Goal: Task Accomplishment & Management: Use online tool/utility

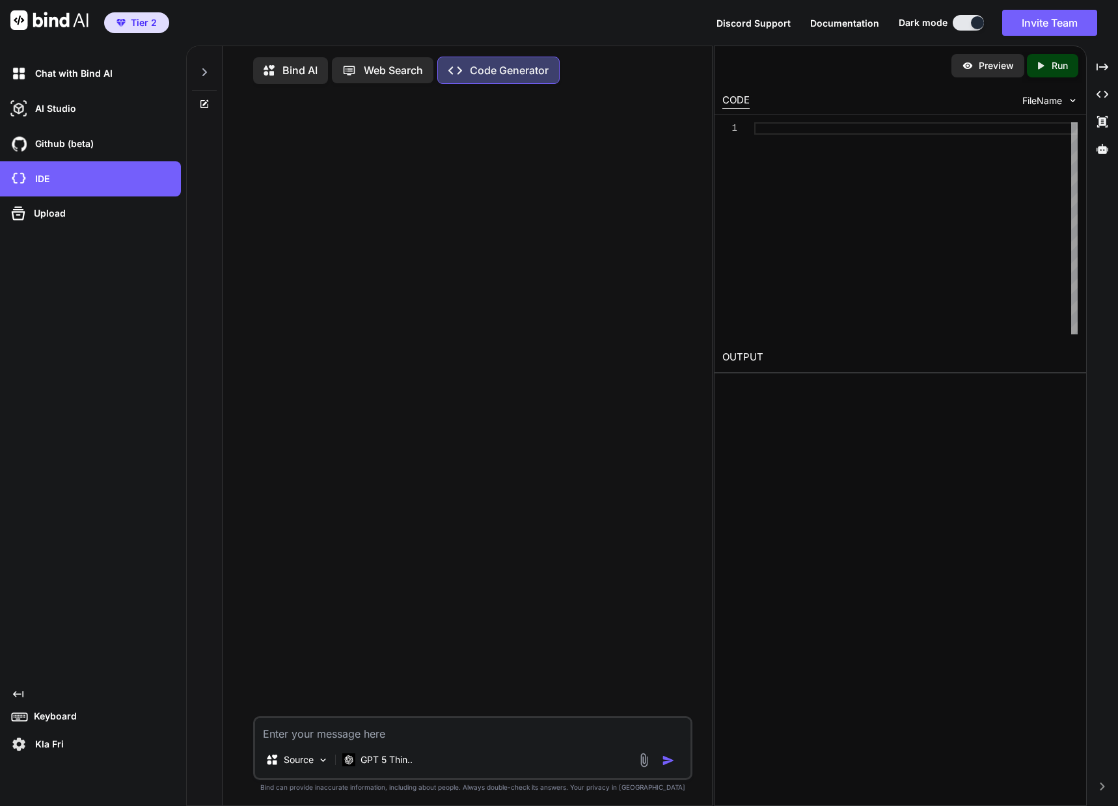
scroll to position [5, 0]
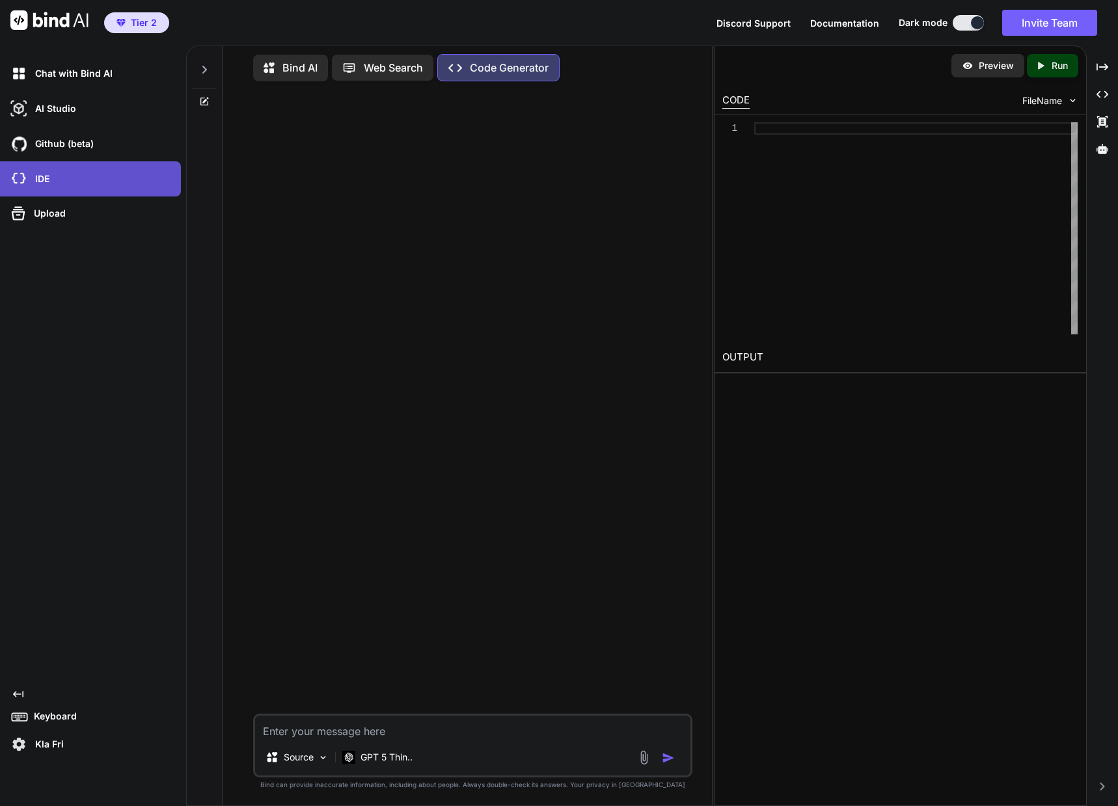
click at [41, 183] on p "IDE" at bounding box center [40, 178] width 20 height 13
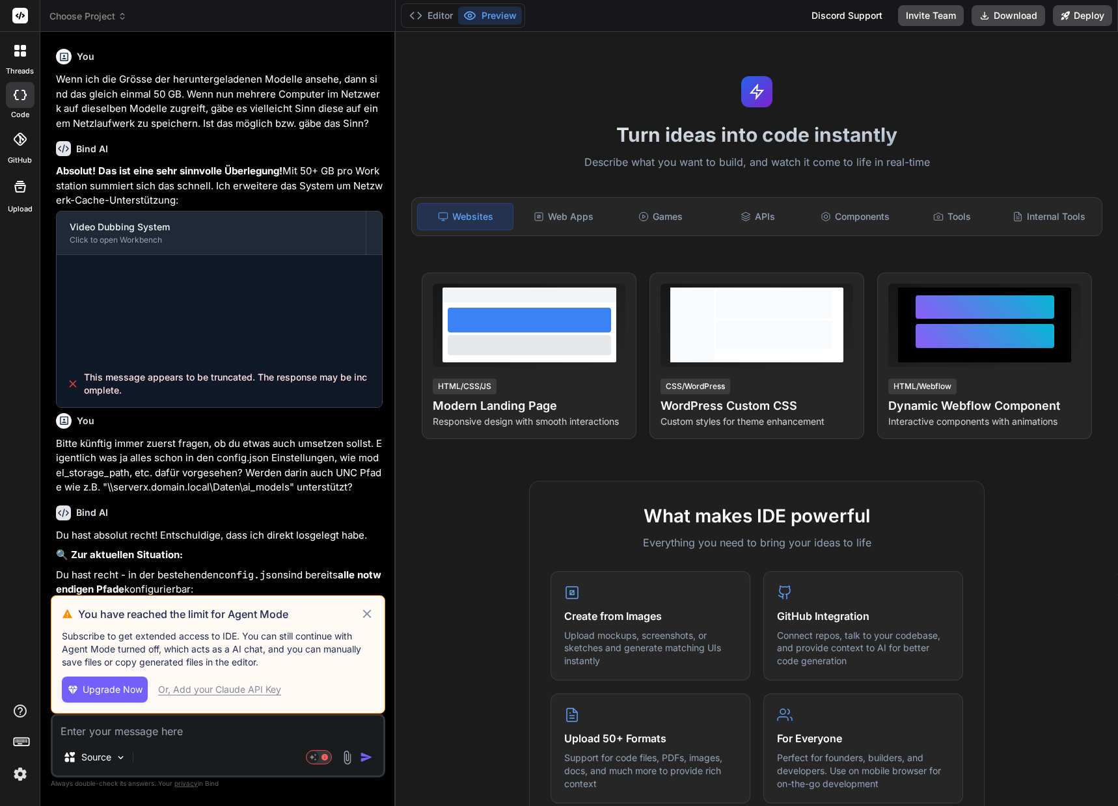
scroll to position [3689, 0]
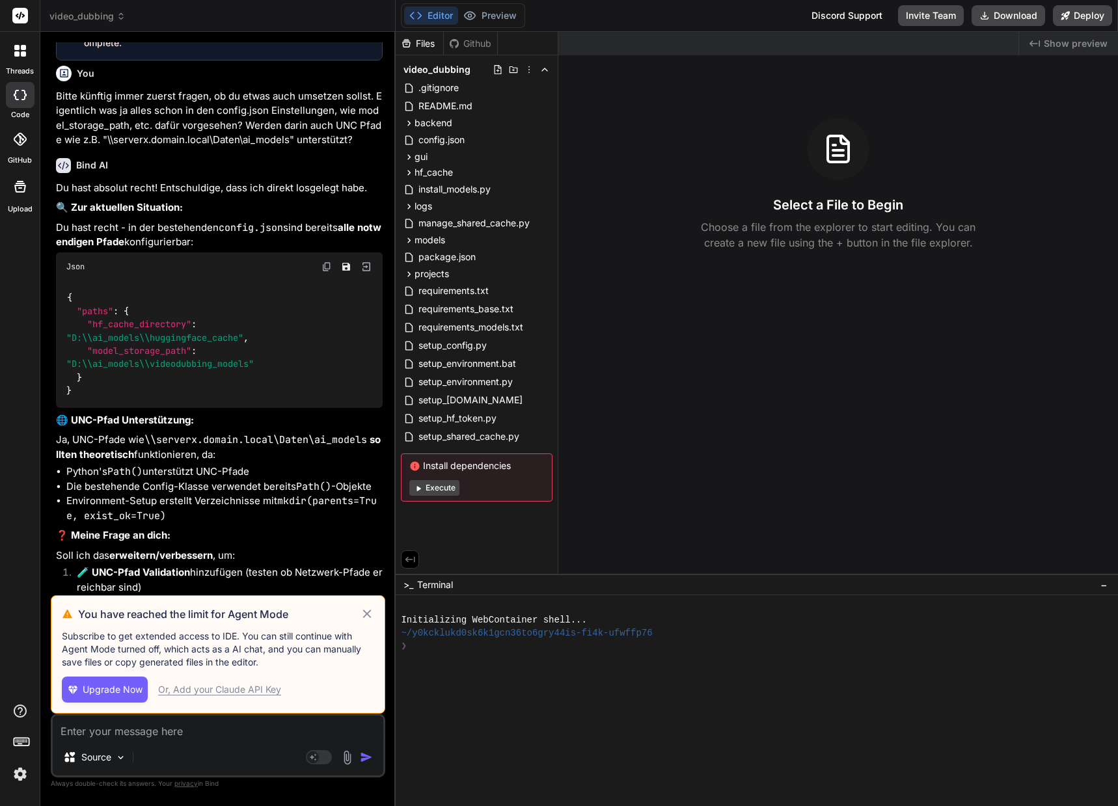
click at [229, 690] on div "Or, Add your Claude API Key" at bounding box center [219, 689] width 123 height 13
type textarea "x"
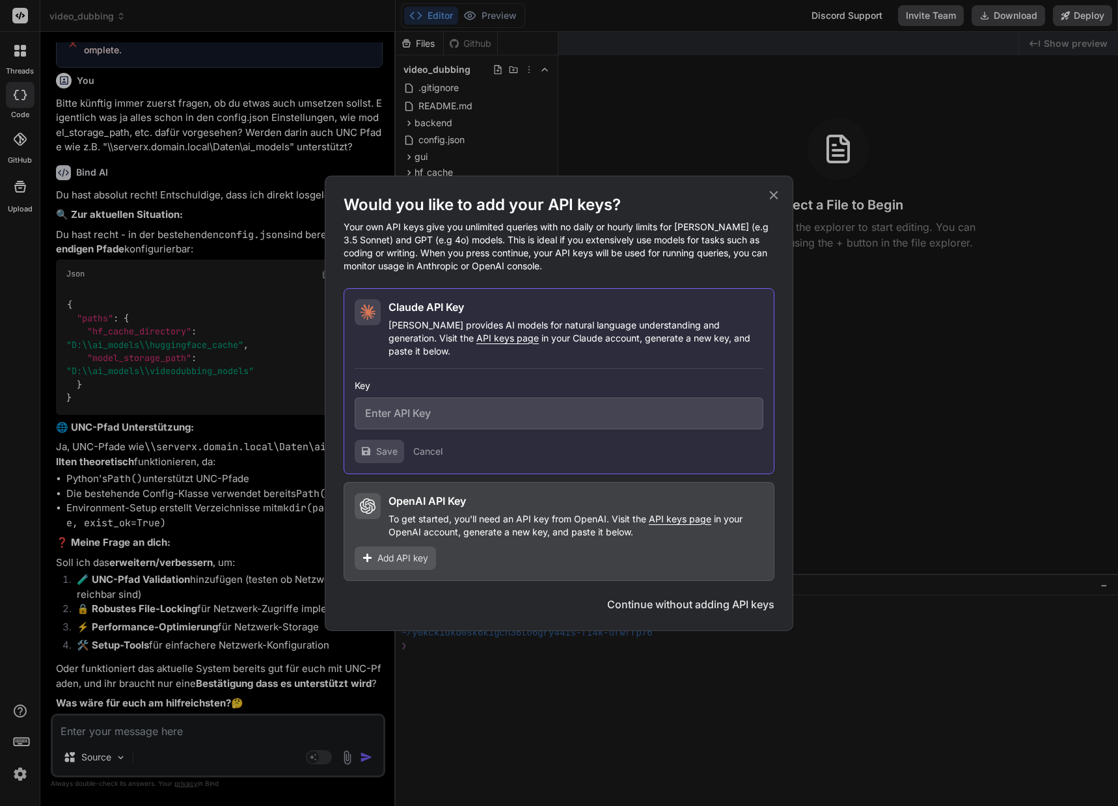
click at [515, 404] on input "text" at bounding box center [559, 414] width 409 height 32
paste input "sk-ant-api03-Jl_iH7CoPkvyU5wCRH0TP4yVg0FJLy28mtyDHhUmDDOeuTbOPKsxwXmsT2tV-x13FZ…"
type input "sk-ant-api03-Jl_iH7CoPkvyU5wCRH0TP4yVg0FJLy28mtyDHhUmDDOeuTbOPKsxwXmsT2tV-x13FZ…"
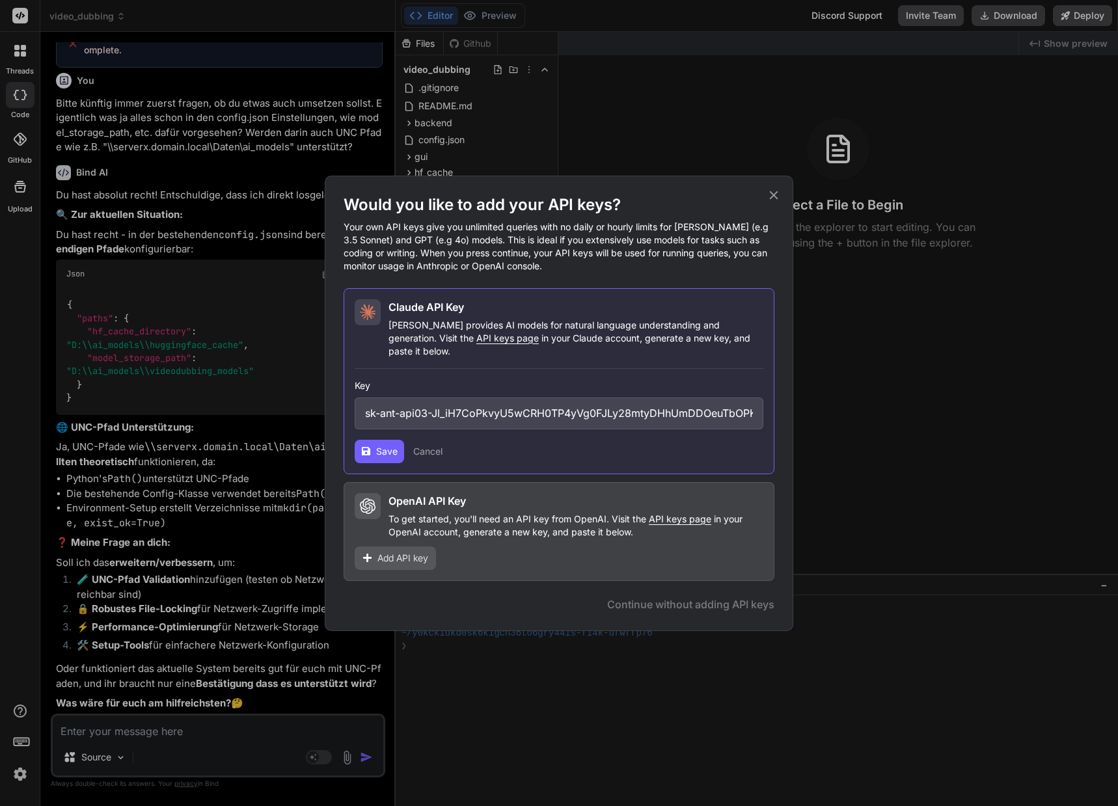
click at [383, 446] on span "Save" at bounding box center [386, 451] width 21 height 13
click at [476, 344] on span "API keys page" at bounding box center [507, 337] width 62 height 11
click at [385, 445] on span "Save" at bounding box center [386, 451] width 21 height 13
click at [419, 552] on span "Add API key" at bounding box center [402, 558] width 51 height 13
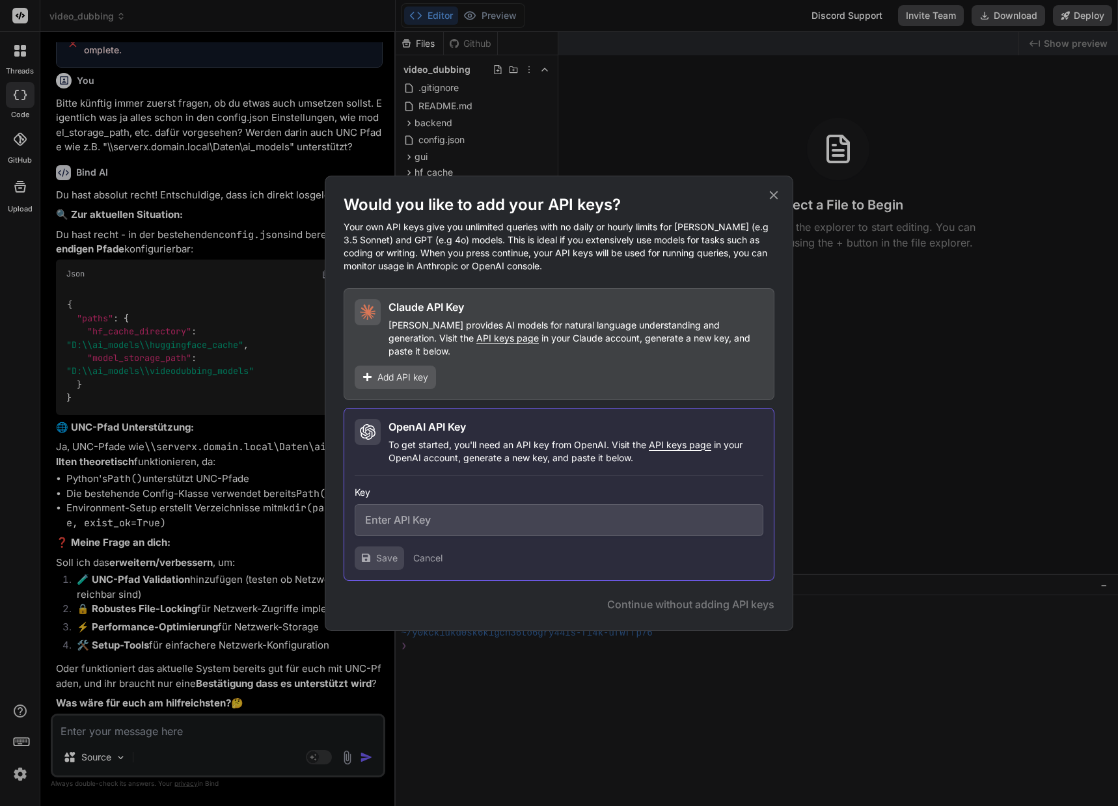
click at [428, 518] on input "text" at bounding box center [559, 520] width 409 height 32
paste input "sk-proj-38HI_3zIKKzOqCzWsOfYYzyjQaQcqhkoqYCKW-C-lkX4xncgWxiMu43ZrbRCXyVmvW4PLRu…"
type input "sk-proj-38HI_3zIKKzOqCzWsOfYYzyjQaQcqhkoqYCKW-C-lkX4xncgWxiMu43ZrbRCXyVmvW4PLRu…"
click at [375, 547] on button "Save" at bounding box center [379, 558] width 49 height 23
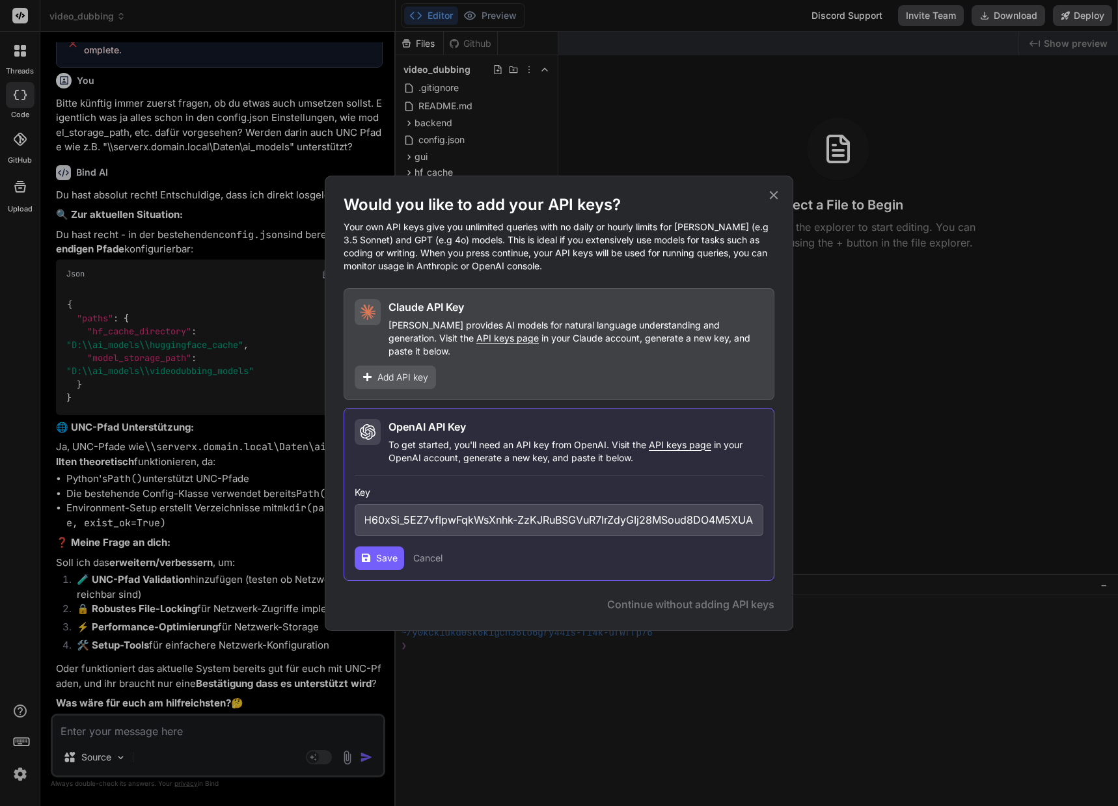
scroll to position [0, 0]
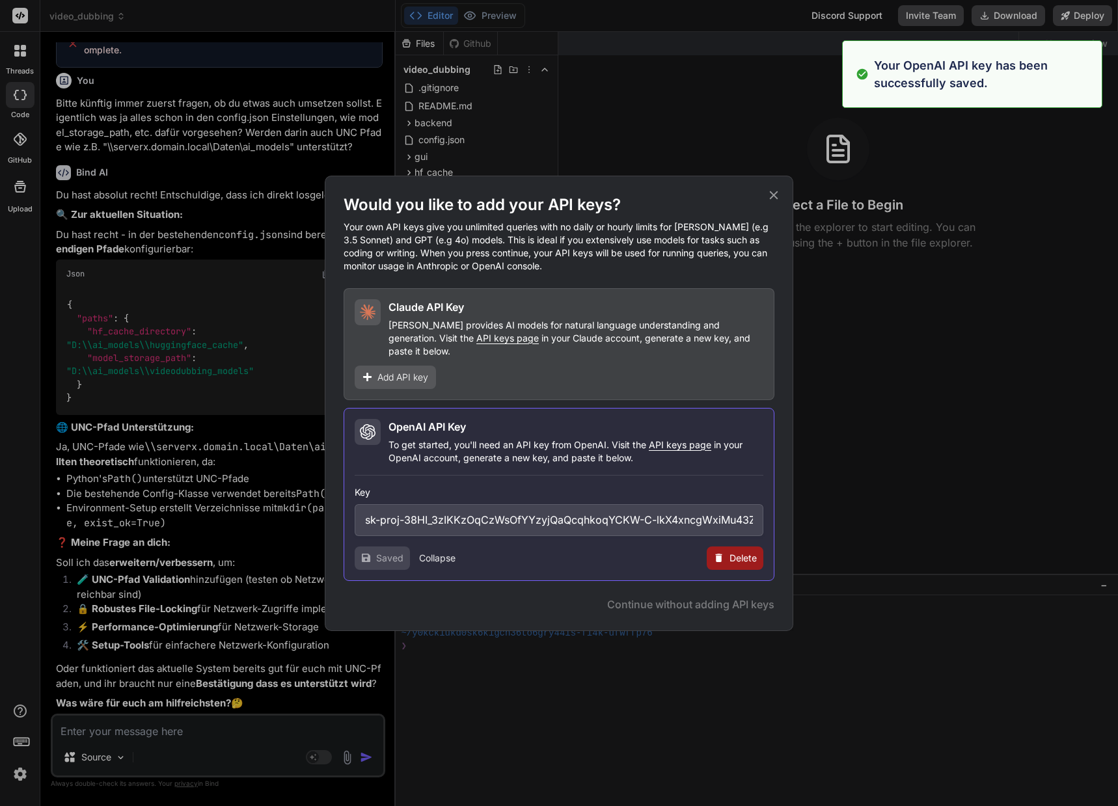
type textarea "x"
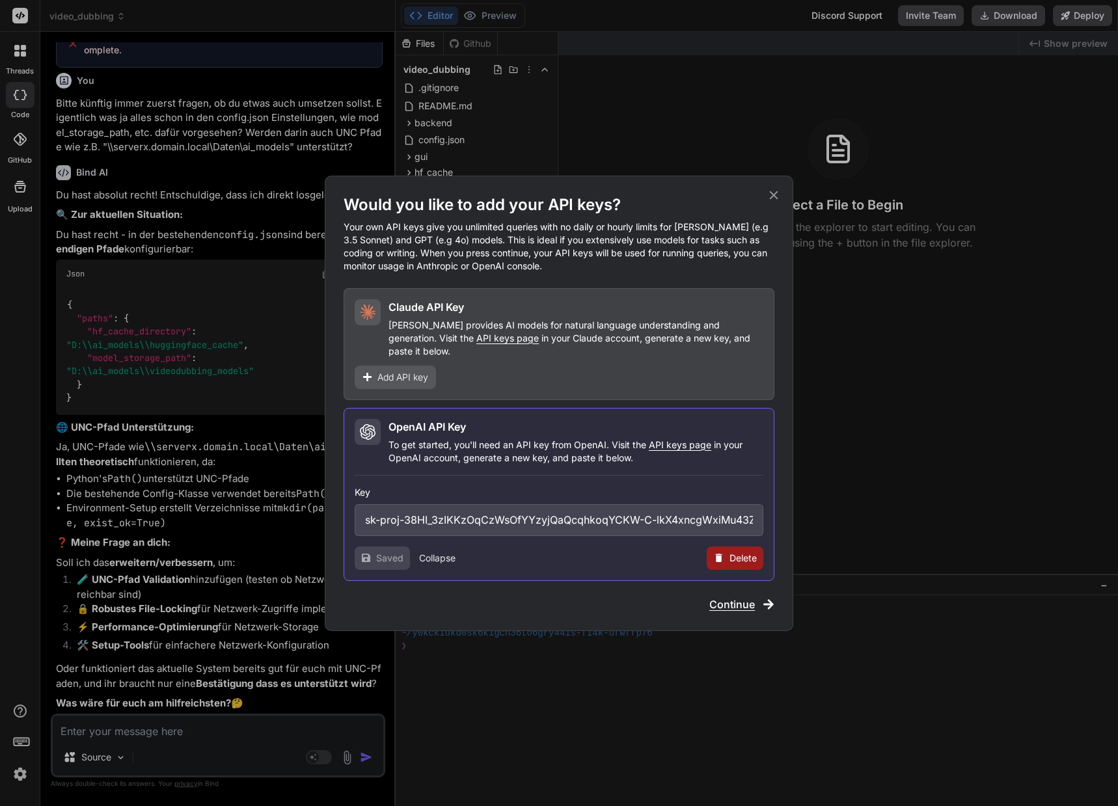
click at [400, 373] on span "Add API key" at bounding box center [402, 377] width 51 height 13
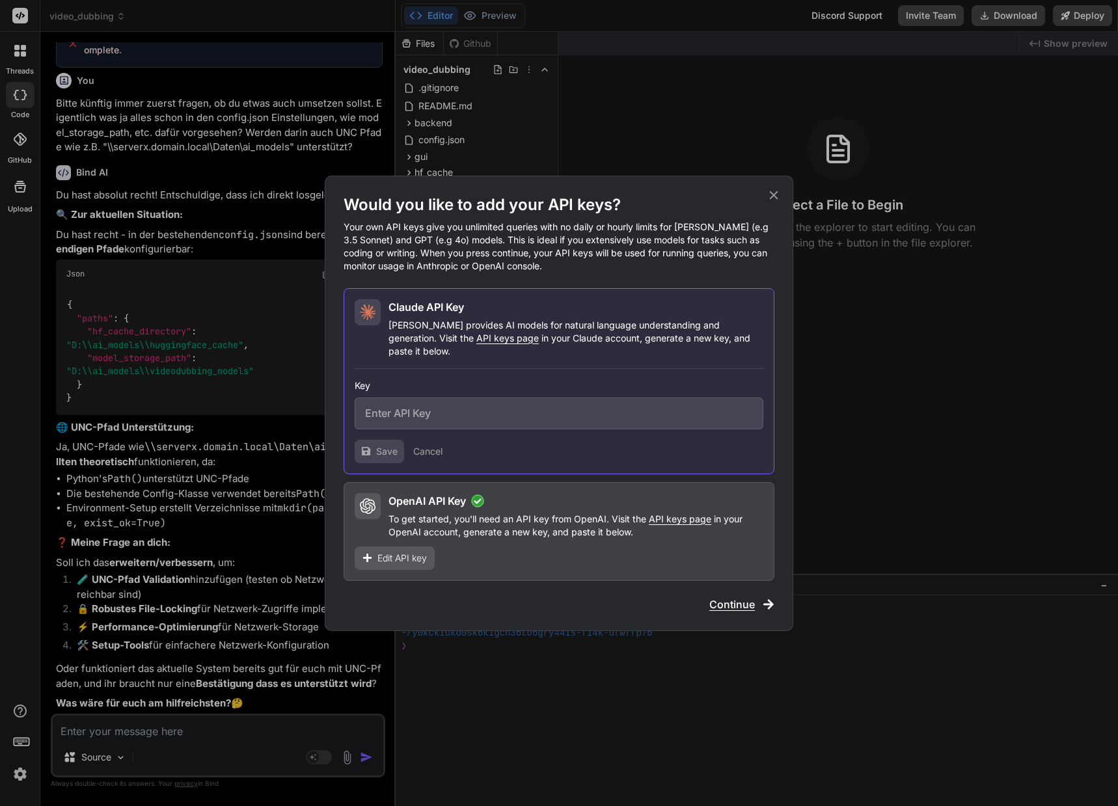
click at [467, 408] on input "text" at bounding box center [559, 414] width 409 height 32
paste input "sk-ant-api03-Jl_iH7CoPkvyU5wCRH0TP4yVg0FJLy28mtyDHhUmDDOeuTbOPKsxwXmsT2tV-x13FZ…"
type input "sk-ant-api03-Jl_iH7CoPkvyU5wCRH0TP4yVg0FJLy28mtyDHhUmDDOeuTbOPKsxwXmsT2tV-x13FZ…"
click at [379, 445] on span "Save" at bounding box center [386, 451] width 21 height 13
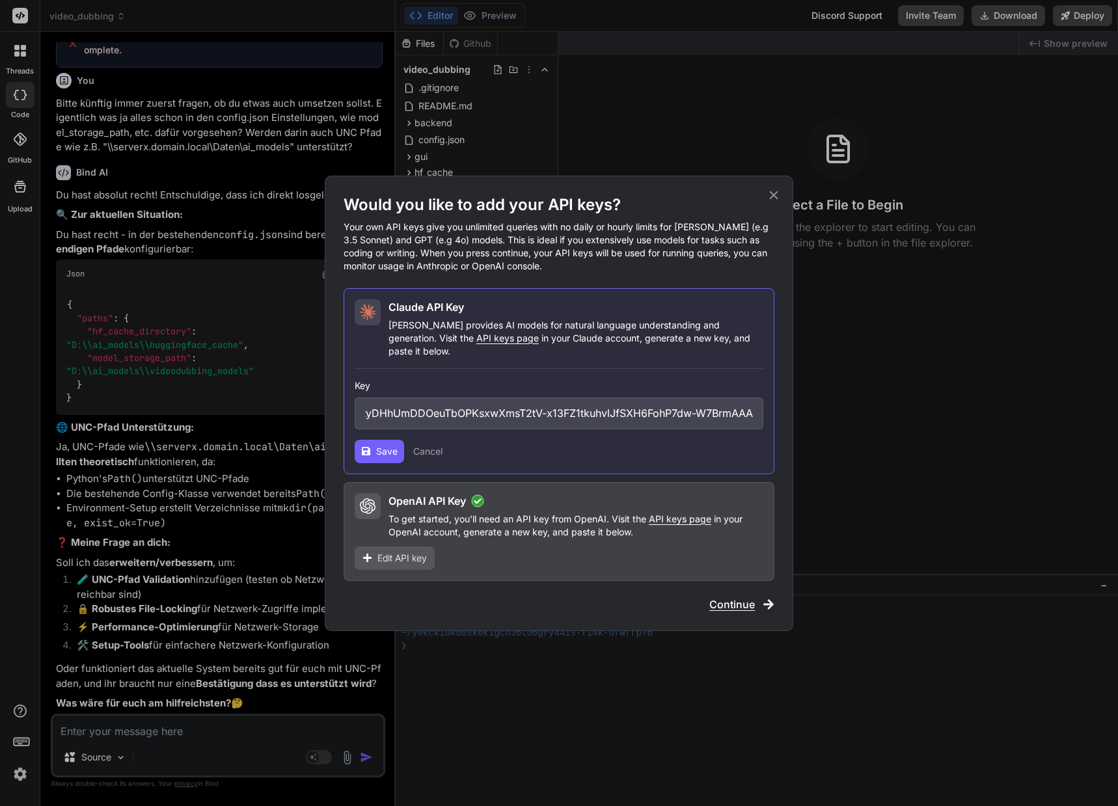
scroll to position [0, 0]
click at [725, 599] on span "Continue" at bounding box center [732, 605] width 46 height 16
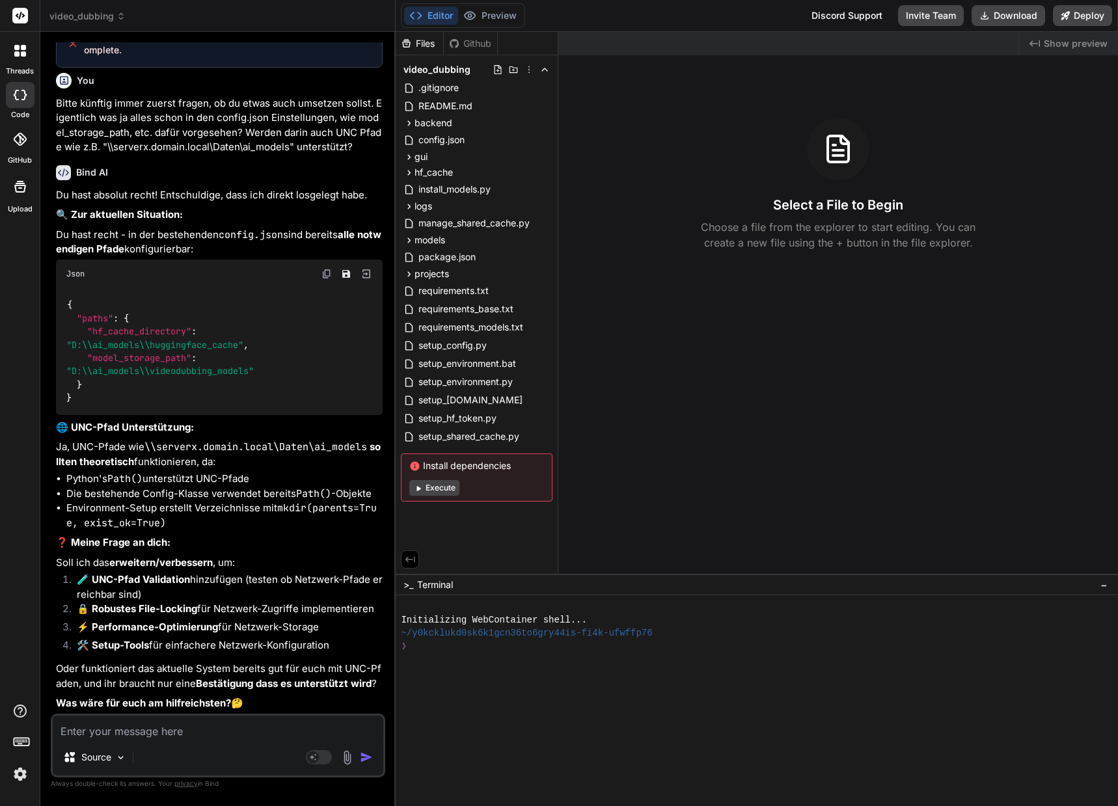
click at [188, 530] on li "Environment-Setup erstellt Verzeichnisse mit mkdir(parents=True, exist_ok=True)" at bounding box center [224, 515] width 316 height 29
click at [442, 136] on span "config.json" at bounding box center [441, 140] width 49 height 16
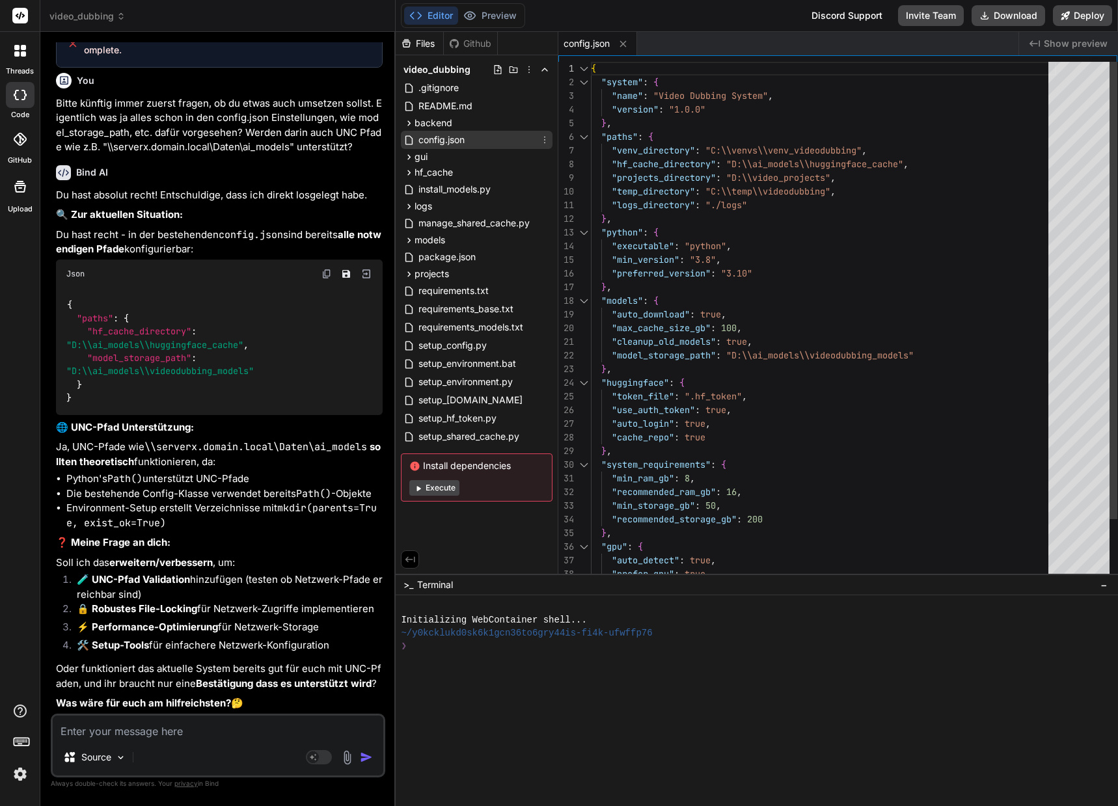
type textarea "x"
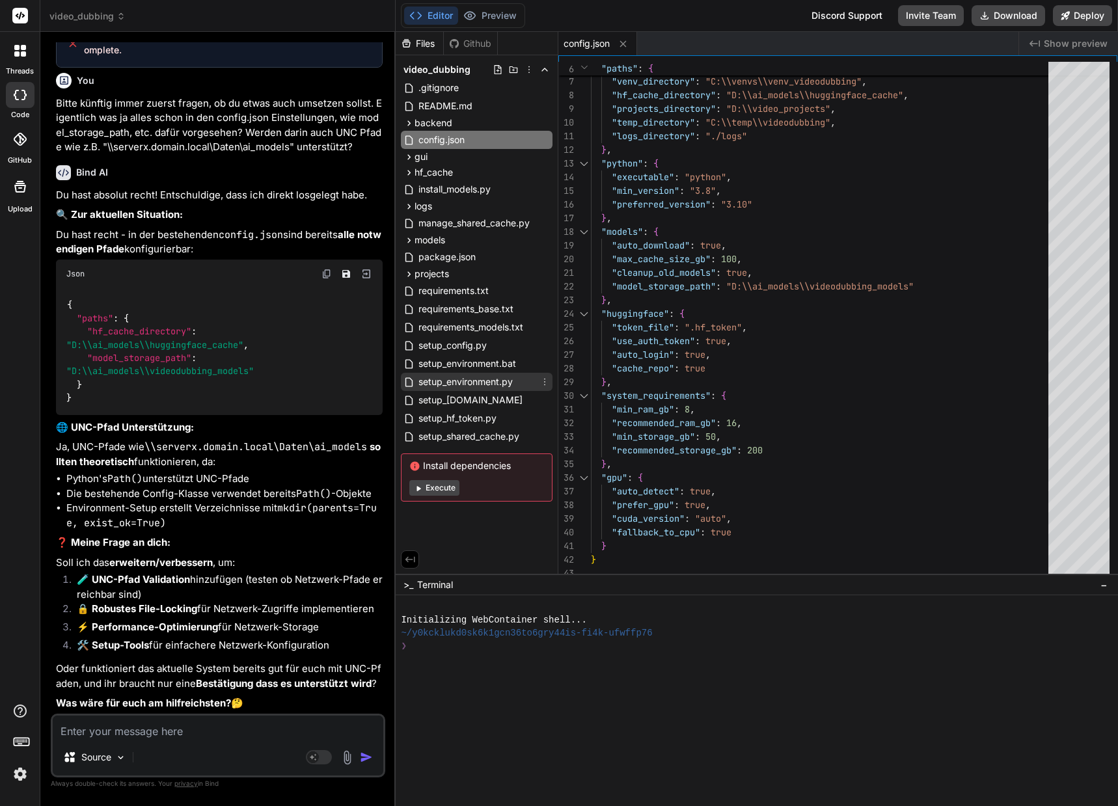
click at [480, 379] on span "setup_environment.py" at bounding box center [465, 382] width 97 height 16
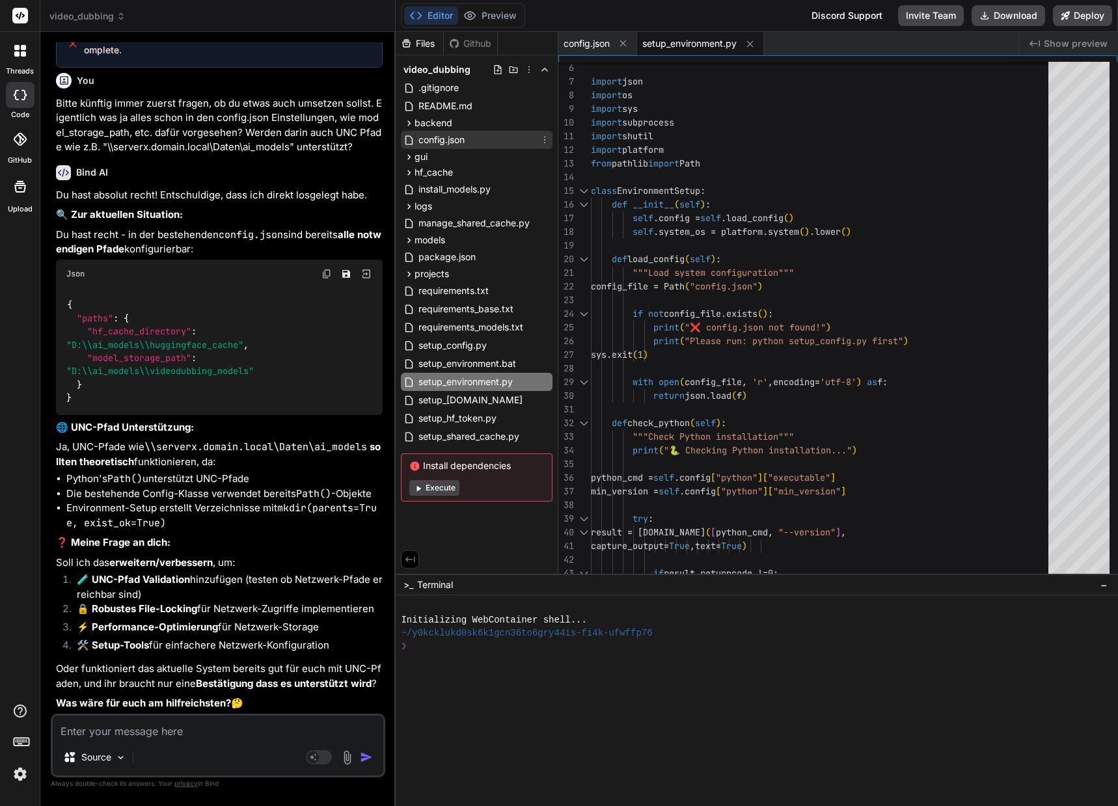
click at [442, 134] on span "config.json" at bounding box center [441, 140] width 49 height 16
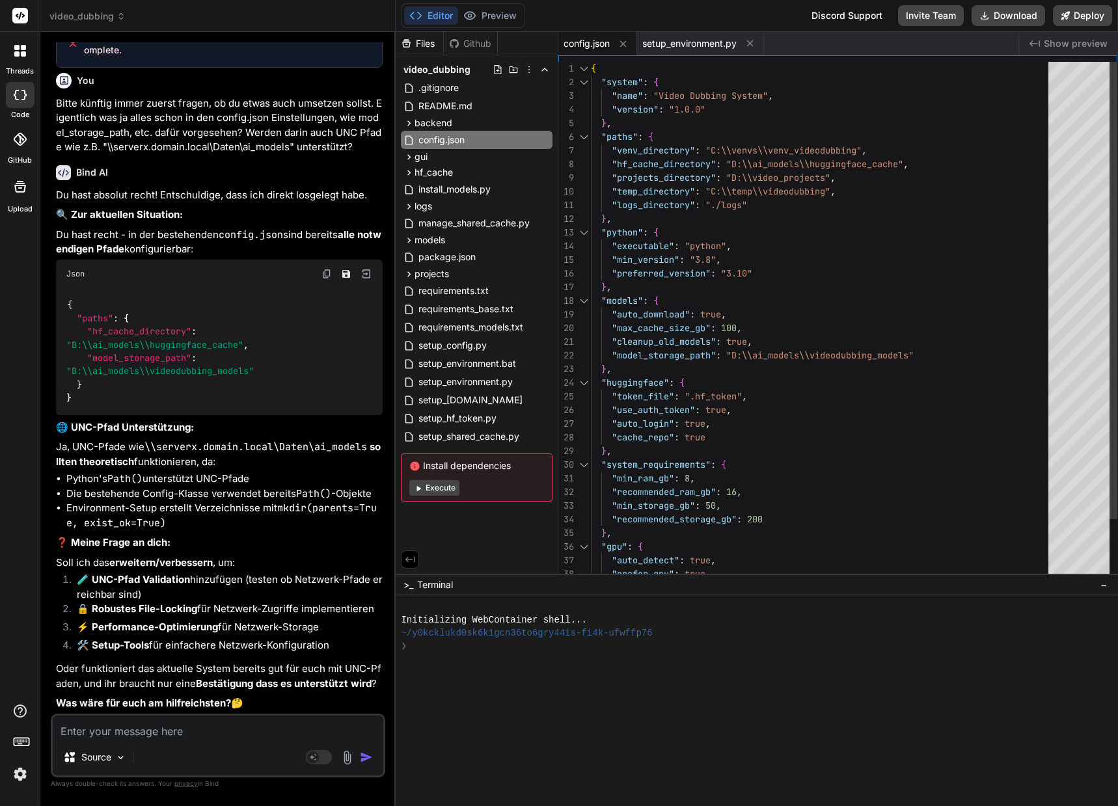
click at [735, 144] on div ""paths" : { "venv_directory" : "C:\\venvs\\venv_videodubbing" , "hf_cache_direc…" at bounding box center [823, 356] width 465 height 588
click at [740, 149] on div ""paths" : { "venv_directory" : "C:\\venvs\\venv_videodubbing" , "hf_cache_direc…" at bounding box center [823, 356] width 465 height 588
click at [771, 179] on div ""paths" : { "venv_directory" : "C:\\Venvs\\venv_videodubbing" , "hf_cache_direc…" at bounding box center [823, 356] width 465 height 588
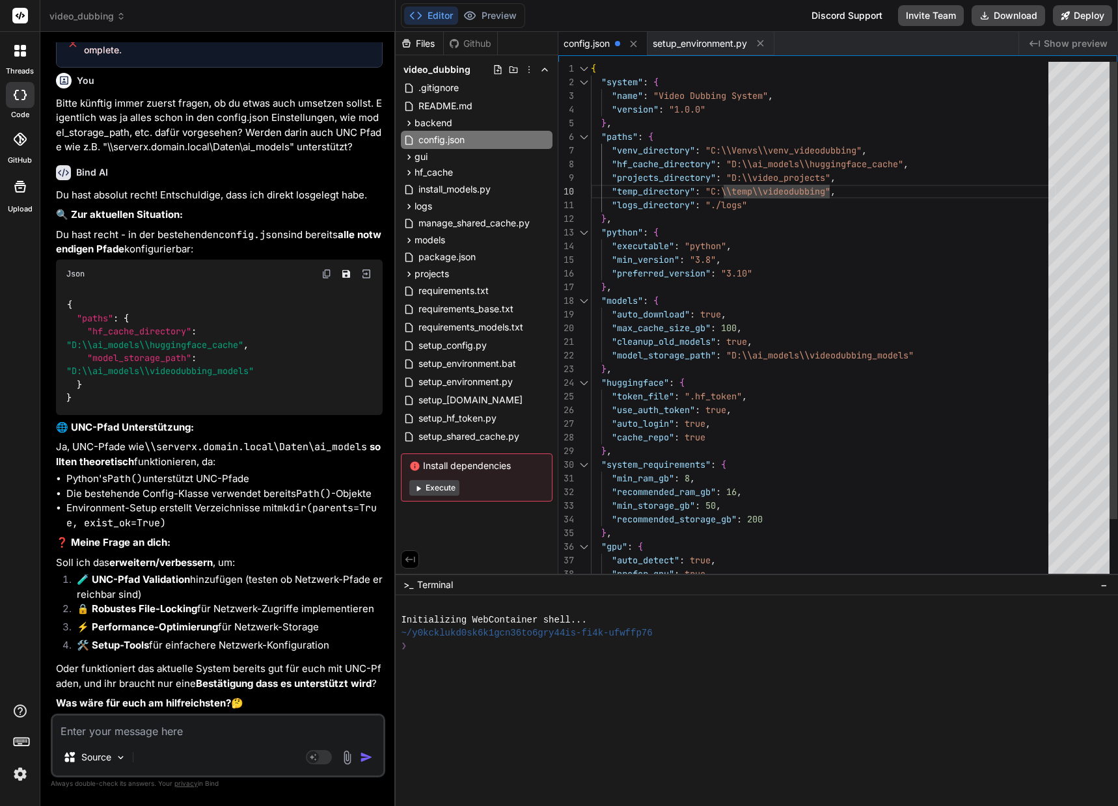
click at [781, 242] on div ""paths" : { "venv_directory" : "C:\\Venvs\\venv_videodubbing" , "hf_cache_direc…" at bounding box center [823, 356] width 465 height 588
drag, startPoint x: 756, startPoint y: 353, endPoint x: 802, endPoint y: 357, distance: 45.7
click at [802, 357] on div ""paths" : { "venv_directory" : "C:\\Venvs\\venv_videodubbing" , "hf_cache_direc…" at bounding box center [823, 356] width 465 height 588
click at [791, 351] on div ""paths" : { "venv_directory" : "C:\\Venvs\\venv_videodubbing" , "hf_cache_direc…" at bounding box center [823, 356] width 465 height 588
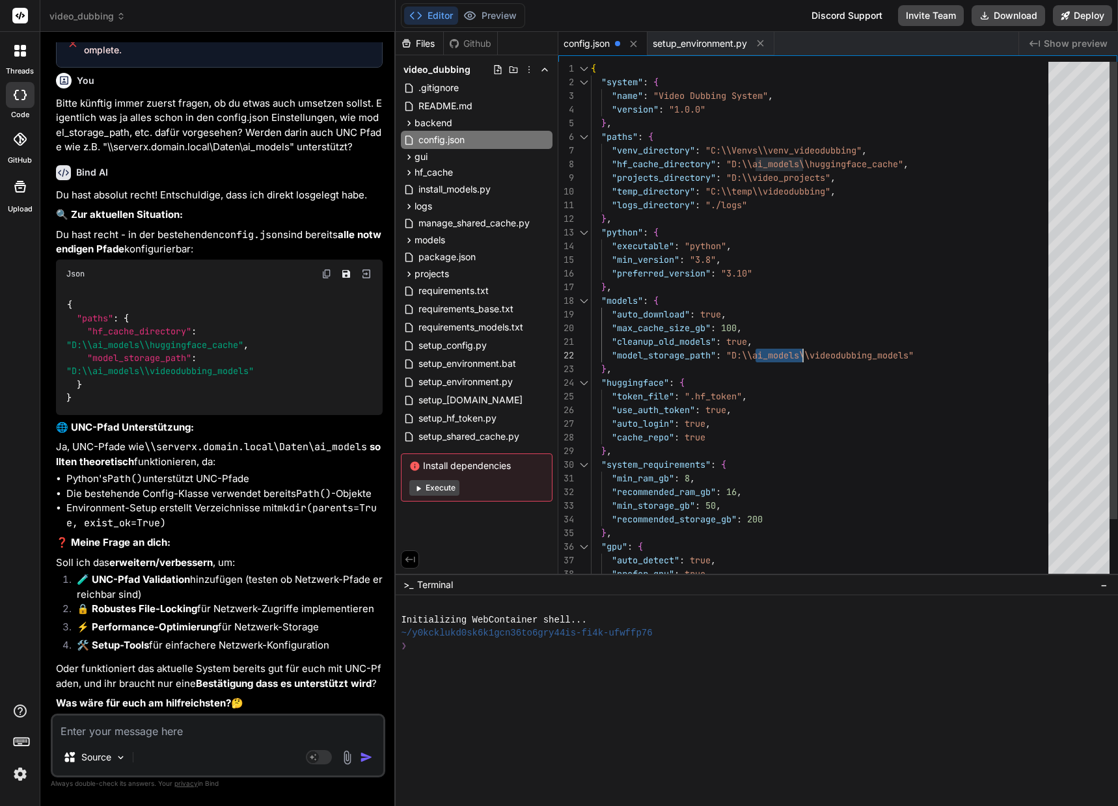
click at [791, 351] on div ""paths" : { "venv_directory" : "C:\\Venvs\\venv_videodubbing" , "hf_cache_direc…" at bounding box center [823, 356] width 465 height 588
drag, startPoint x: 869, startPoint y: 397, endPoint x: 871, endPoint y: 379, distance: 17.7
click at [869, 397] on div ""paths" : { "venv_directory" : "C:\\Venvs\\venv_videodubbing" , "hf_cache_direc…" at bounding box center [823, 356] width 465 height 588
click at [860, 356] on div ""paths" : { "venv_directory" : "C:\\Venvs\\venv_videodubbing" , "hf_cache_direc…" at bounding box center [823, 356] width 465 height 588
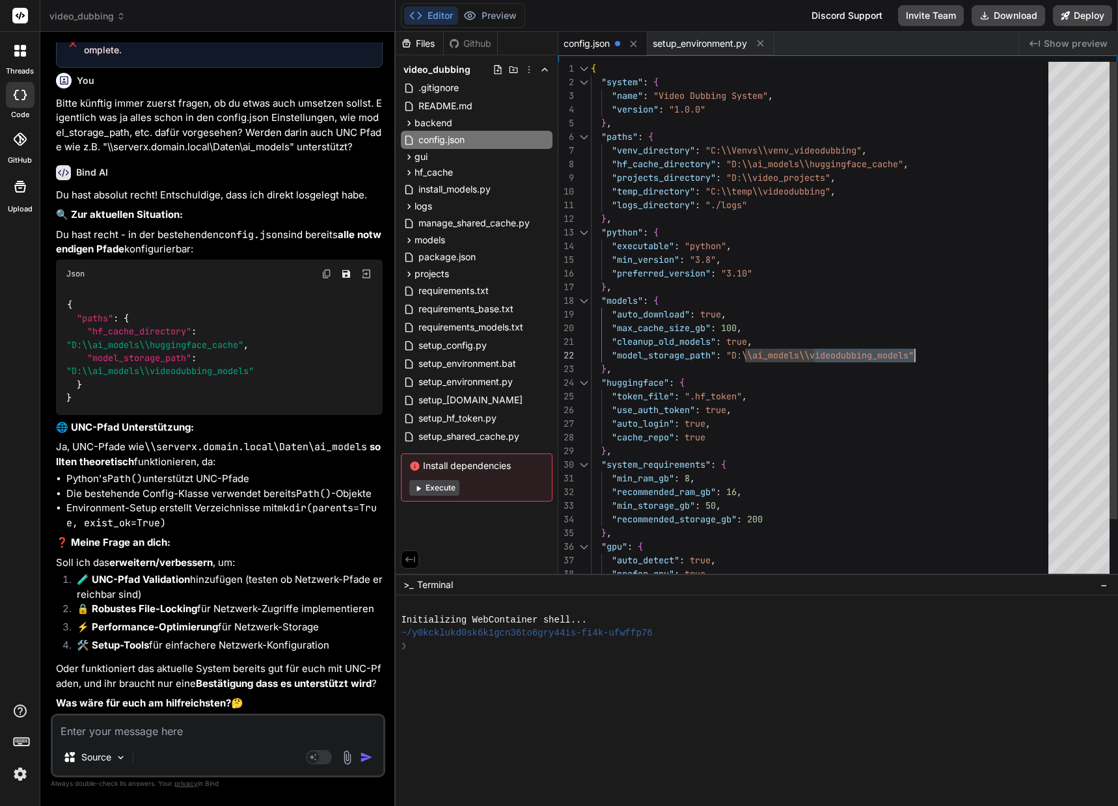
drag, startPoint x: 814, startPoint y: 353, endPoint x: 914, endPoint y: 354, distance: 100.2
click at [914, 354] on div ""paths" : { "venv_directory" : "C:\\Venvs\\venv_videodubbing" , "hf_cache_direc…" at bounding box center [823, 356] width 465 height 588
drag, startPoint x: 738, startPoint y: 355, endPoint x: 770, endPoint y: 364, distance: 33.2
click at [738, 355] on div ""paths" : { "venv_directory" : "C:\\Venvs\\venv_videodubbing" , "hf_cache_direc…" at bounding box center [823, 356] width 465 height 588
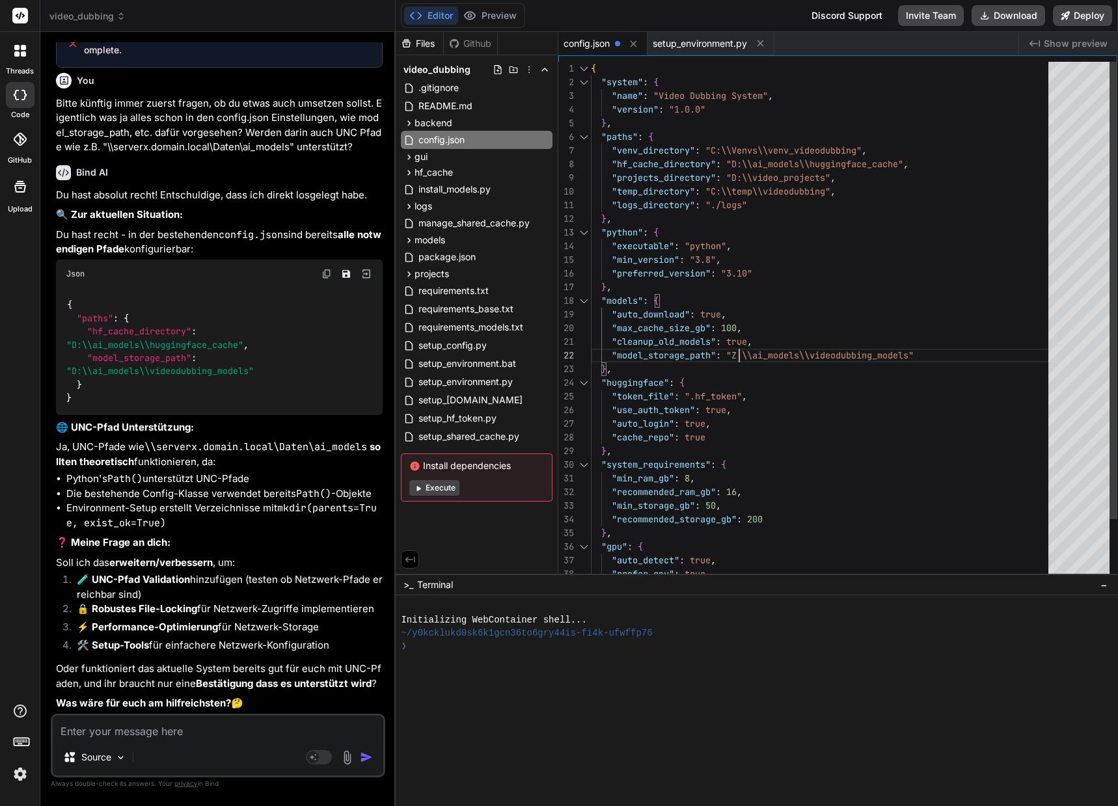
click at [812, 327] on div ""paths" : { "venv_directory" : "C:\\Venvs\\venv_videodubbing" , "hf_cache_direc…" at bounding box center [823, 356] width 465 height 588
click at [828, 165] on div ""paths" : { "venv_directory" : "C:\\Venvs\\venv_videodubbing" , "hf_cache_direc…" at bounding box center [823, 356] width 465 height 588
click at [832, 162] on div ""paths" : { "venv_directory" : "C:\\Venvs\\venv_videodubbing" , "hf_cache_direc…" at bounding box center [823, 356] width 465 height 588
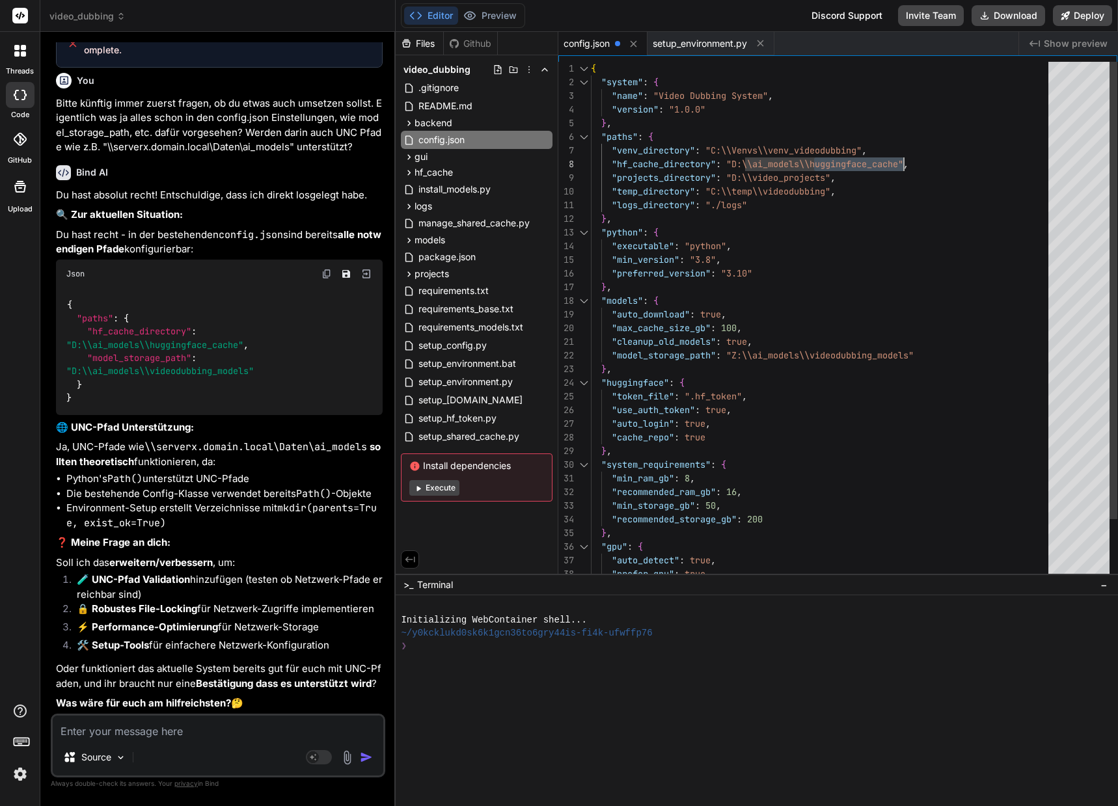
click at [834, 163] on div ""paths" : { "venv_directory" : "C:\\Venvs\\venv_videodubbing" , "hf_cache_direc…" at bounding box center [823, 356] width 465 height 588
click at [735, 163] on div ""paths" : { "venv_directory" : "C:\\Venvs\\venv_videodubbing" , "hf_cache_direc…" at bounding box center [823, 356] width 465 height 588
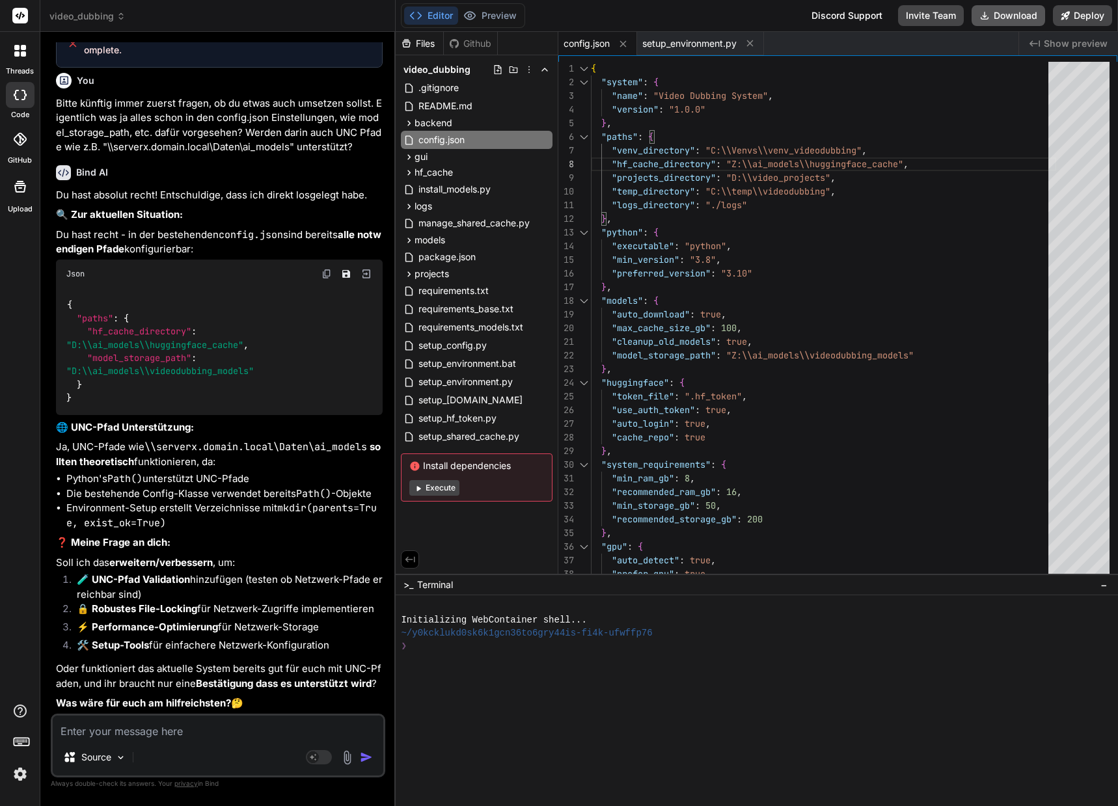
type textarea "{ "system": { "name": "Video Dubbing System", "version": "1.0.0" }, "paths": { …"
click at [998, 14] on button "Download" at bounding box center [1008, 15] width 74 height 21
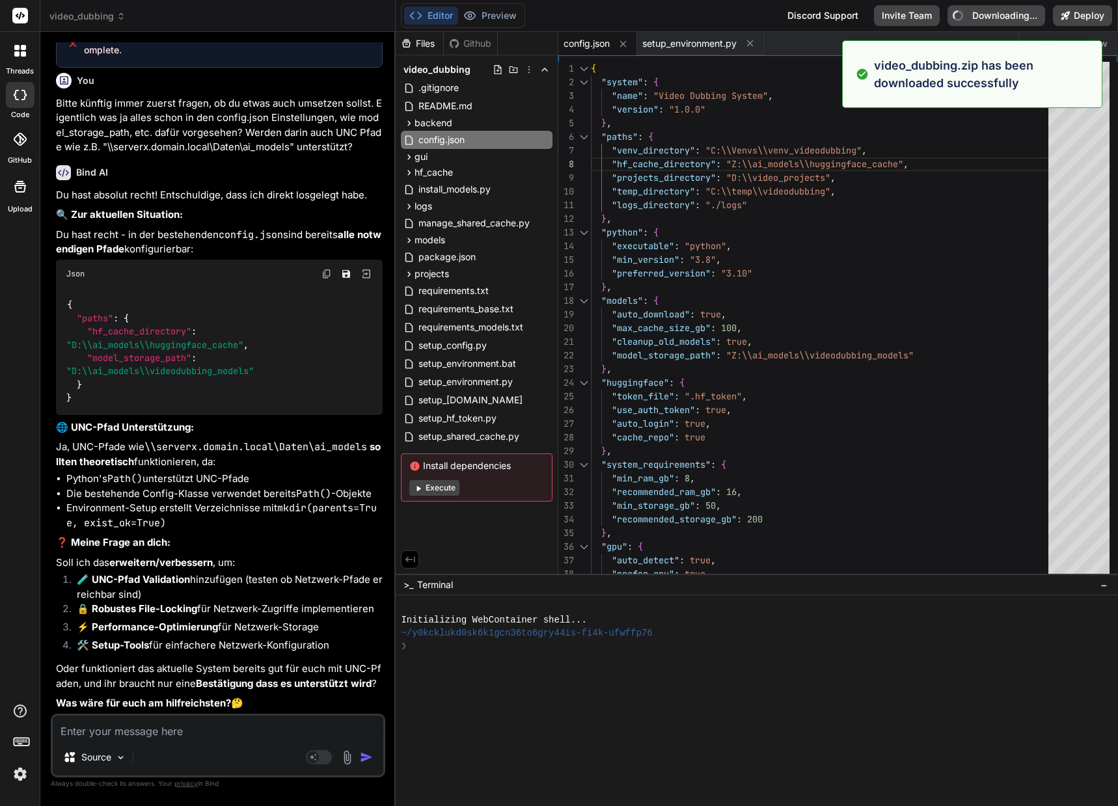
type textarea "x"
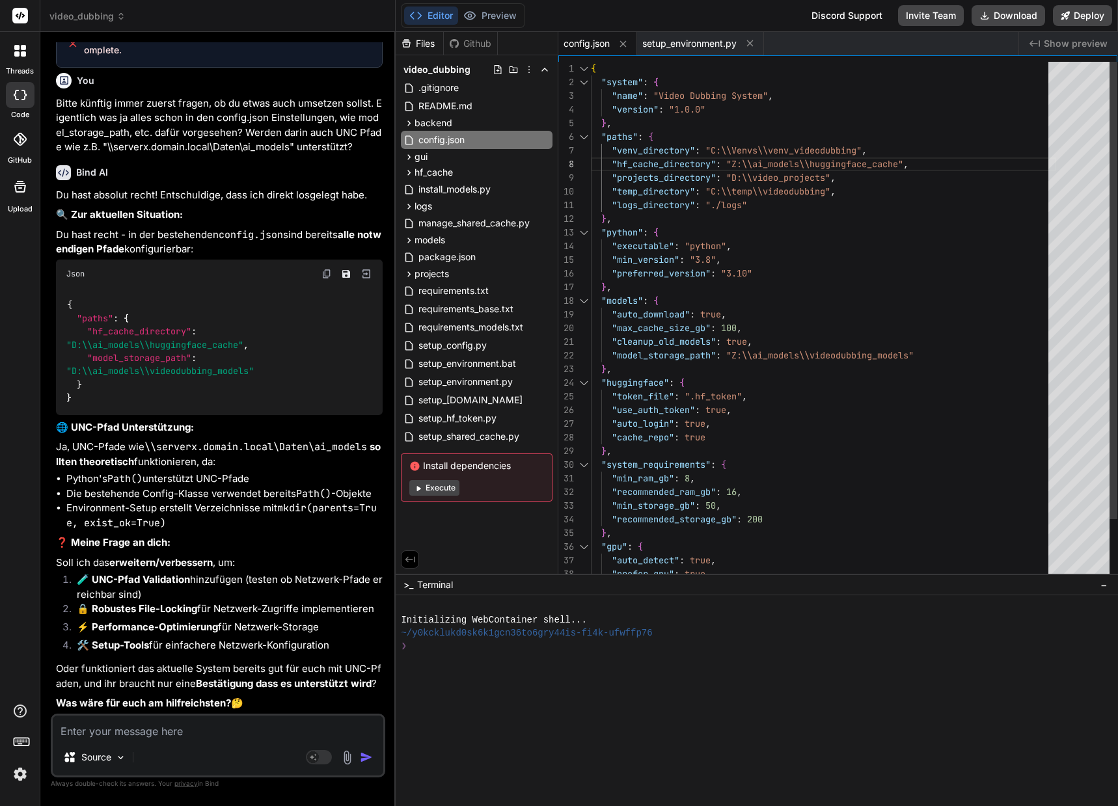
click at [866, 175] on div ""paths" : { "venv_directory" : "C:\\Venvs\\venv_videodubbing" , "hf_cache_direc…" at bounding box center [823, 356] width 465 height 588
click at [465, 103] on span "README.md" at bounding box center [445, 106] width 57 height 16
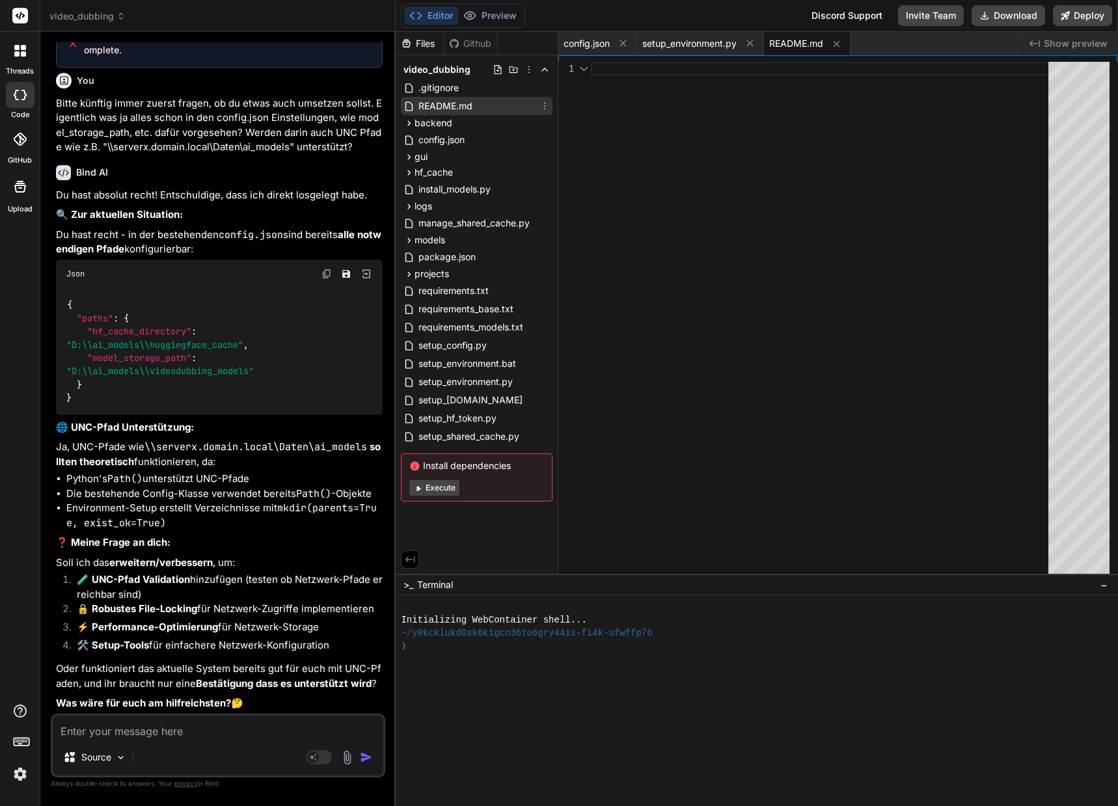
scroll to position [13, 0]
drag, startPoint x: 465, startPoint y: 103, endPoint x: 437, endPoint y: 107, distance: 28.2
click at [437, 107] on span "README.md" at bounding box center [445, 106] width 57 height 16
drag, startPoint x: 434, startPoint y: 126, endPoint x: 444, endPoint y: 123, distance: 10.3
click at [434, 126] on span "backend" at bounding box center [433, 122] width 38 height 13
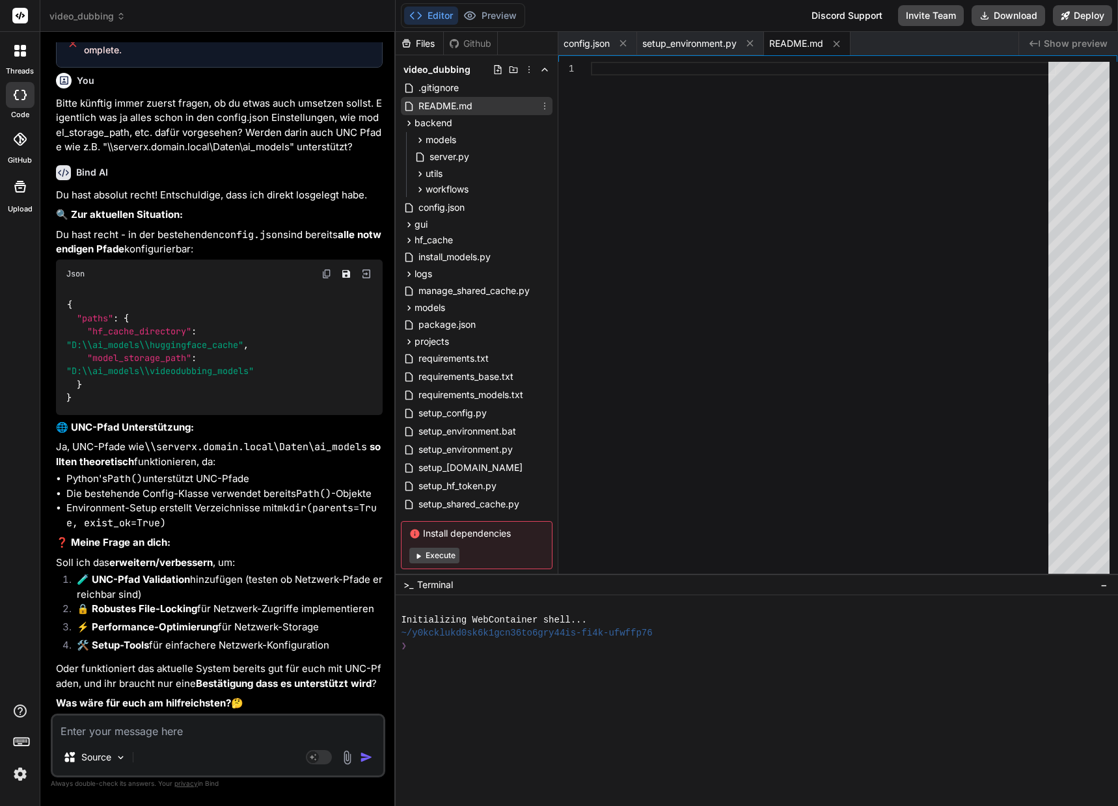
click at [454, 104] on span "README.md" at bounding box center [445, 106] width 57 height 16
click at [540, 107] on icon at bounding box center [544, 106] width 10 height 10
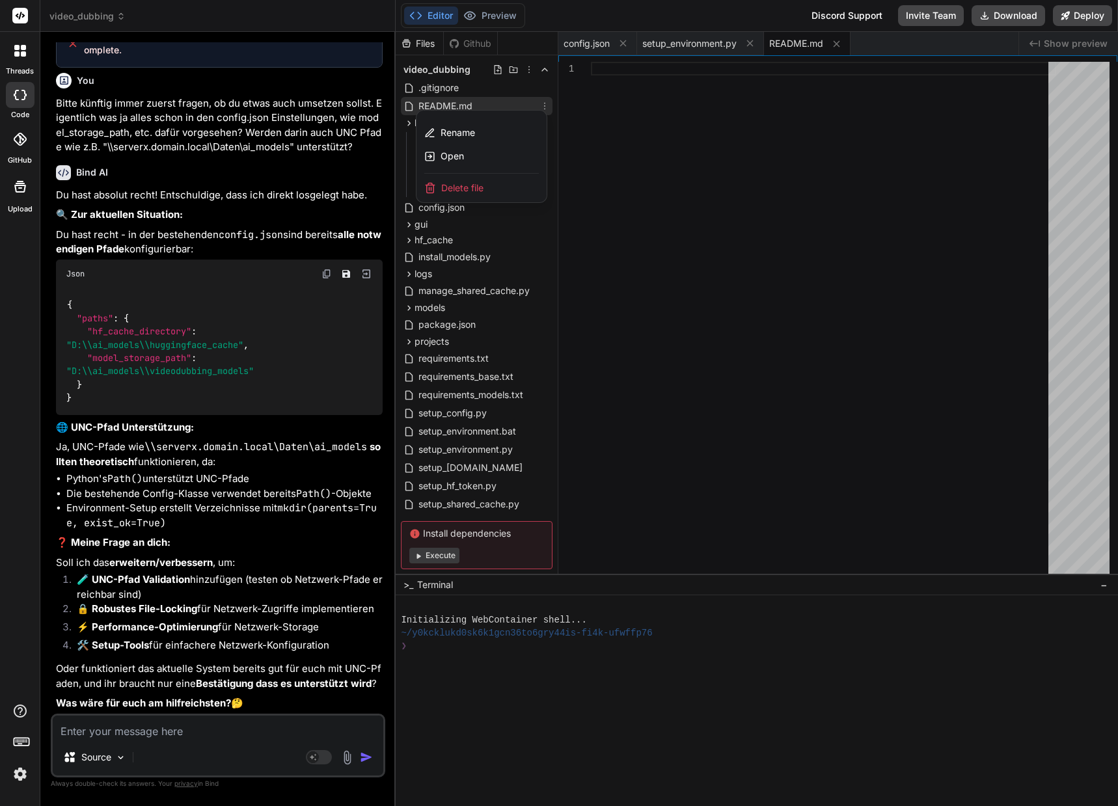
click at [540, 107] on div at bounding box center [757, 419] width 722 height 774
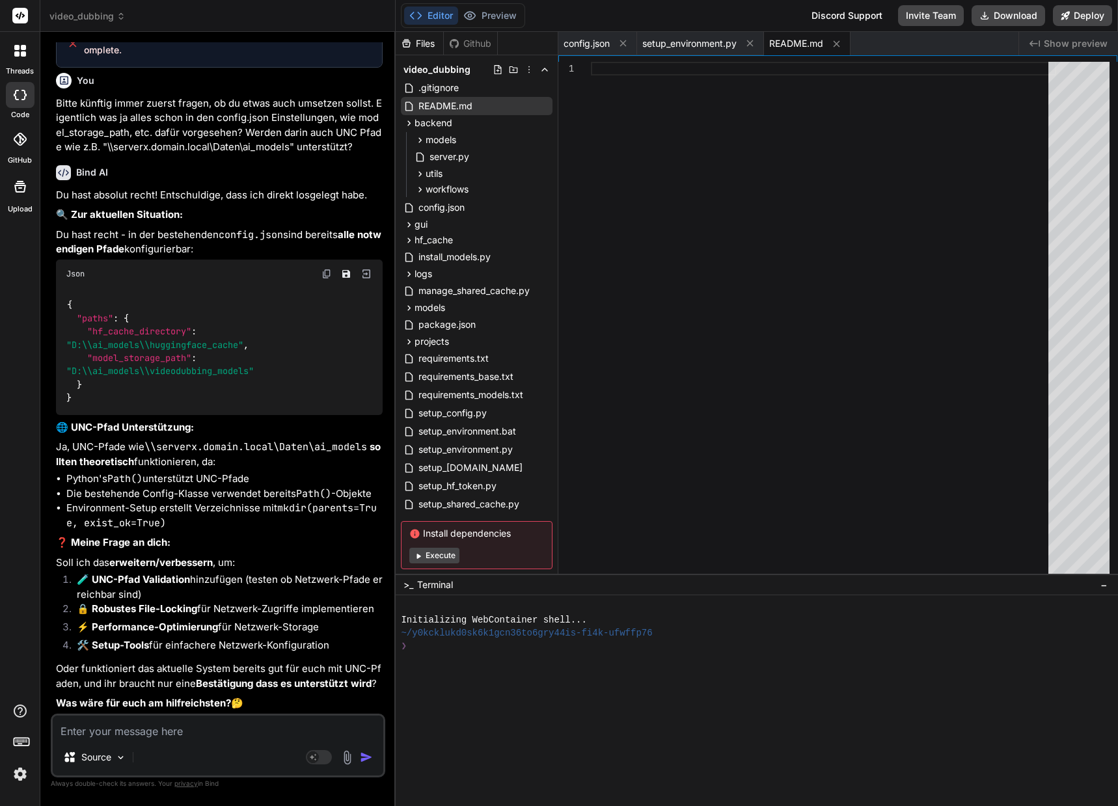
click at [97, 722] on textarea at bounding box center [218, 727] width 331 height 23
type textarea "D"
type textarea "x"
type textarea "Da"
type textarea "x"
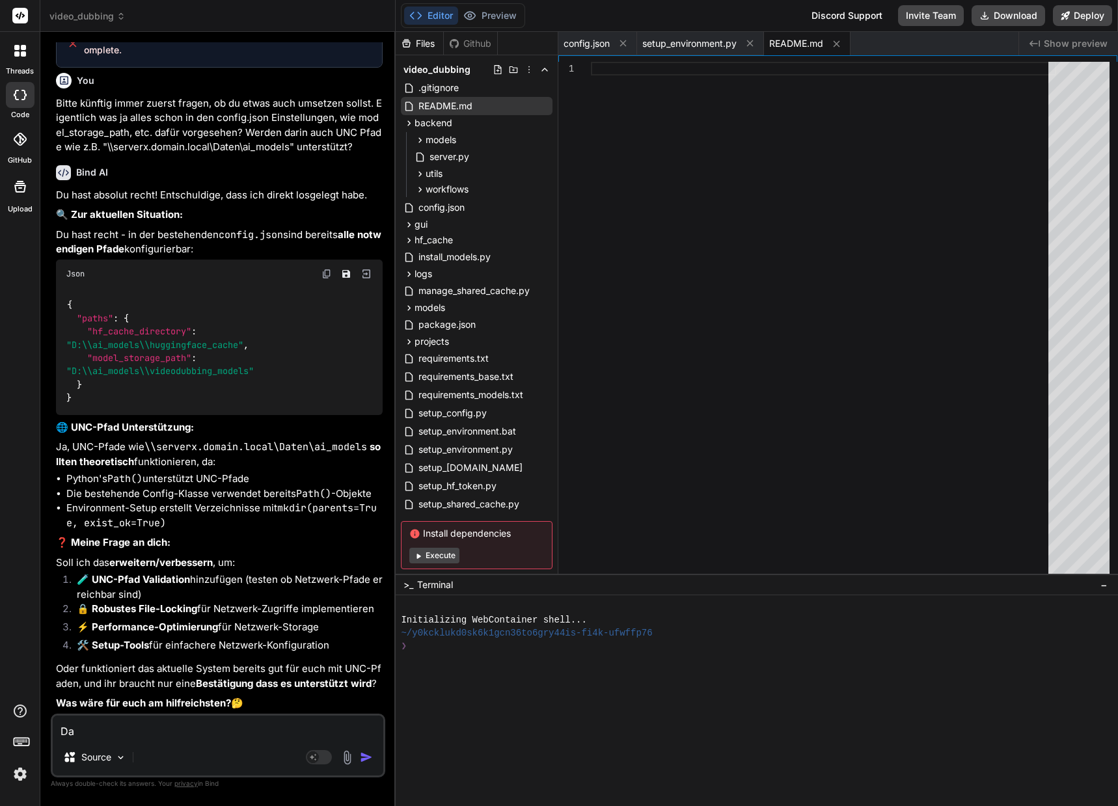
type textarea "Das"
type textarea "x"
type textarea "Das"
type textarea "x"
type textarea "Das R"
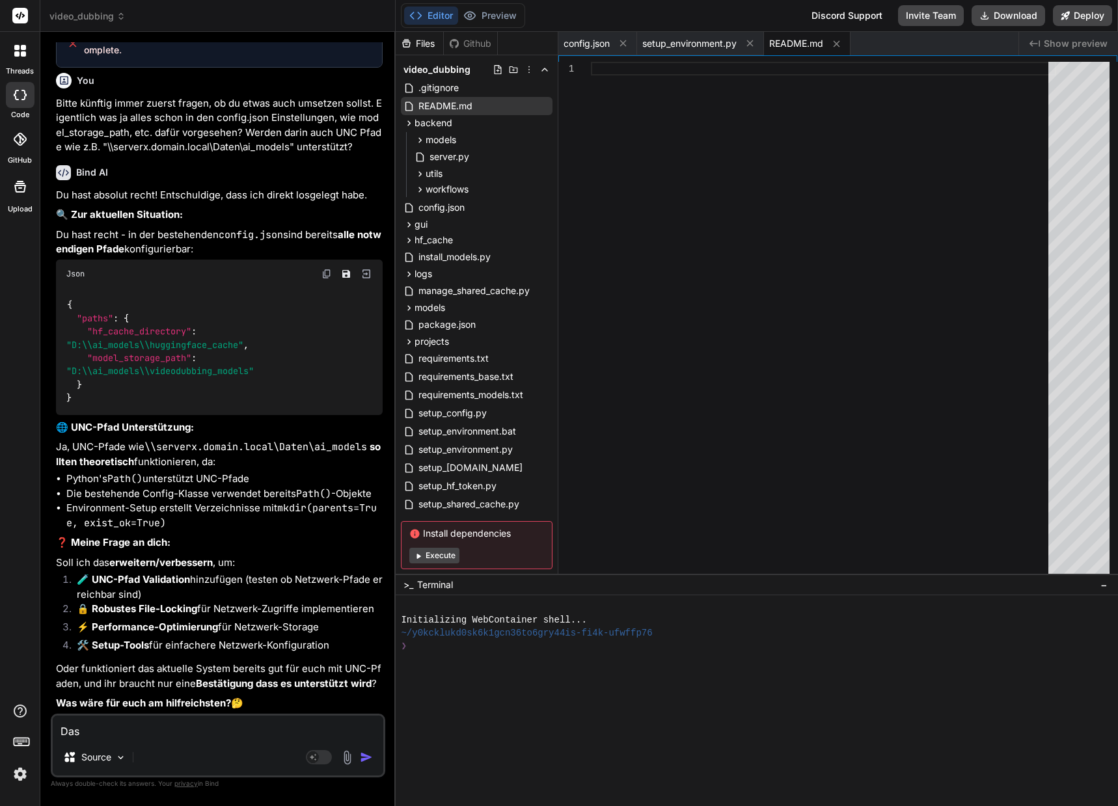
type textarea "x"
type textarea "Das RE"
type textarea "x"
type textarea "Das REA"
type textarea "x"
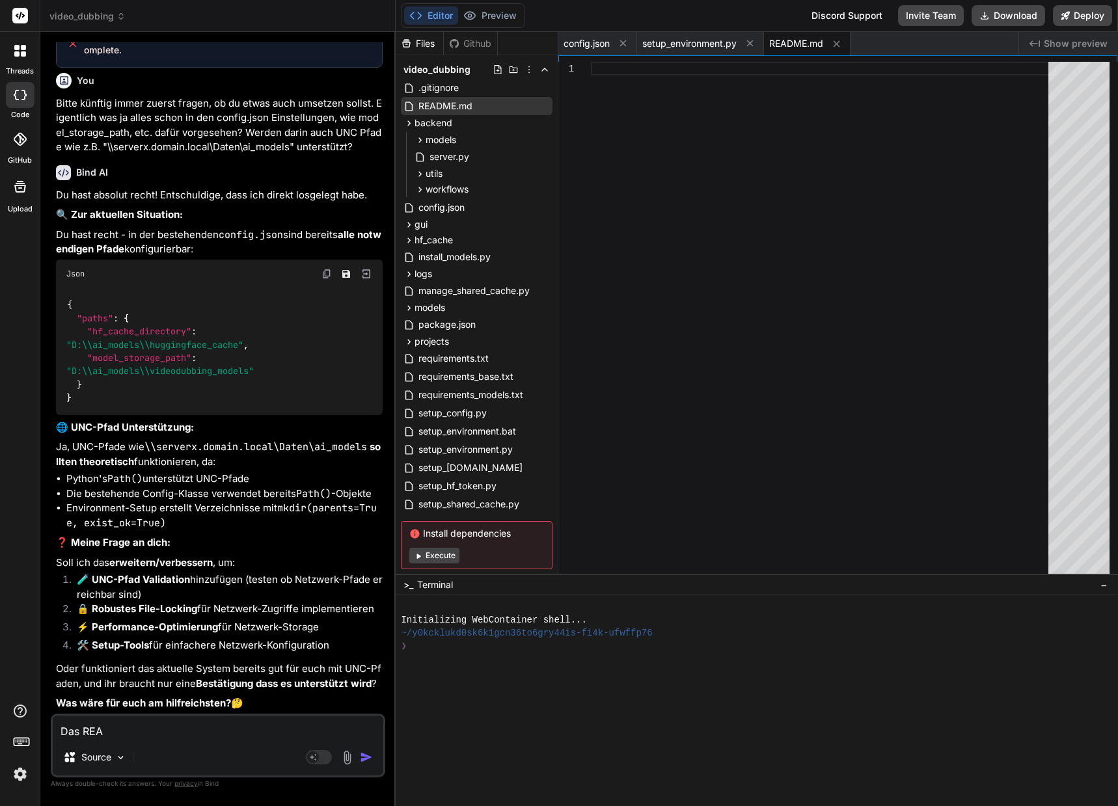
type textarea "Das READ"
type textarea "x"
type textarea "Das READ;"
type textarea "x"
type textarea "Das READ;E"
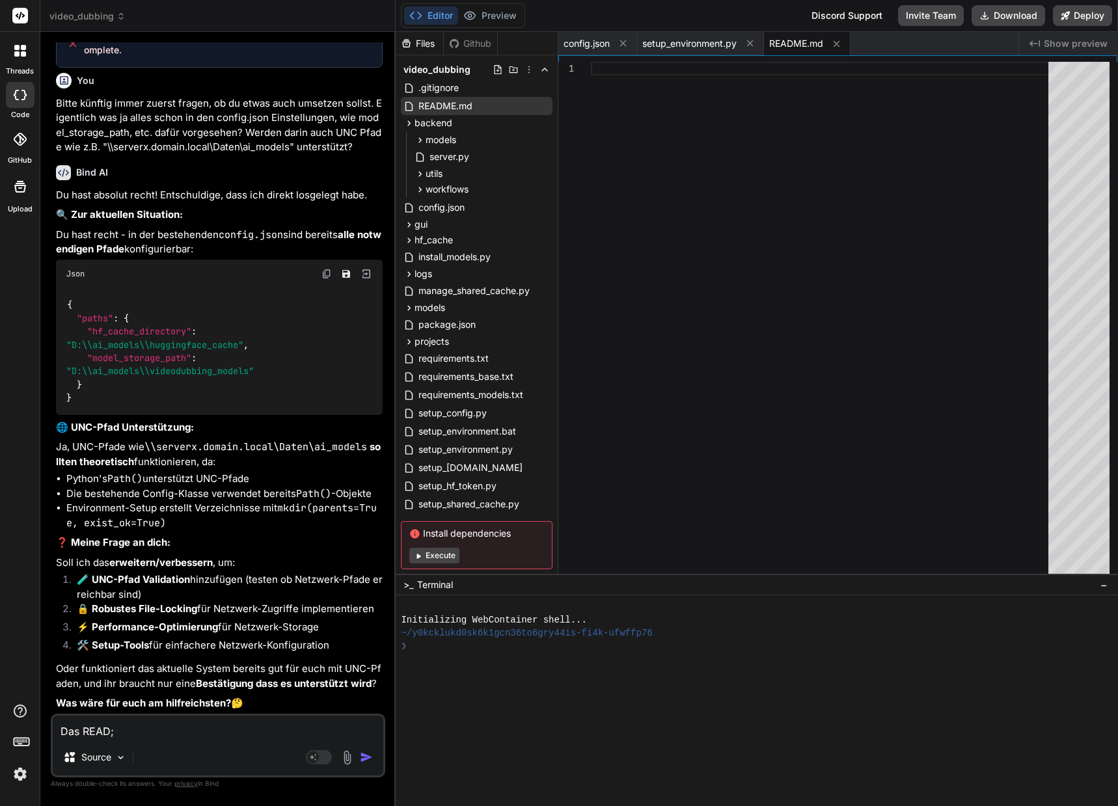
type textarea "x"
type textarea "Das READ;"
type textarea "x"
type textarea "Das READ"
type textarea "x"
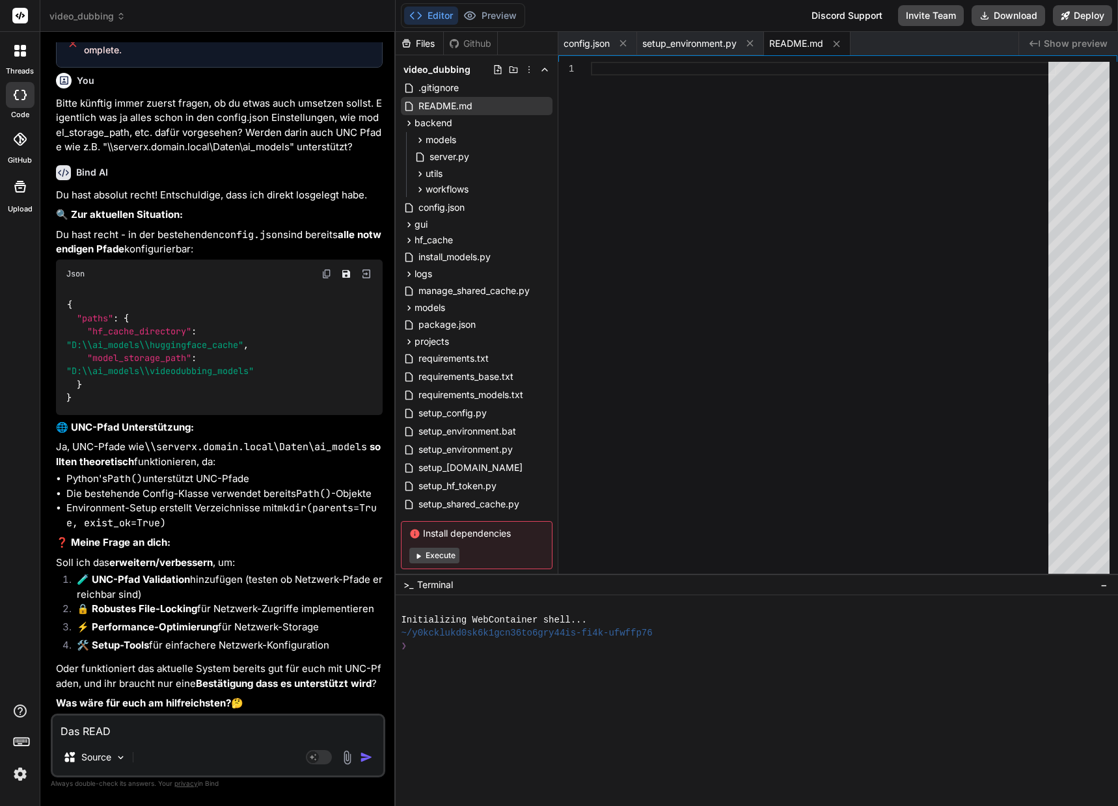
type textarea "Das READM"
type textarea "x"
type textarea "Das README"
type textarea "x"
type textarea "Das README."
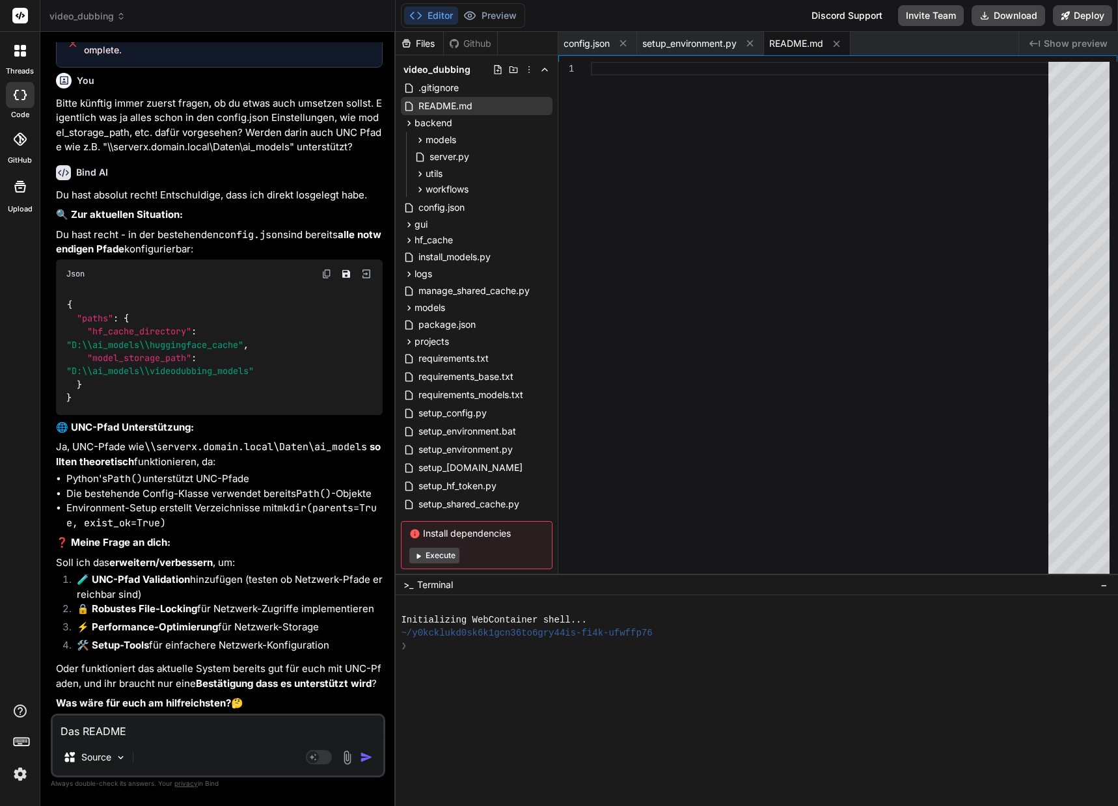
type textarea "x"
type textarea "Das README.m"
type textarea "x"
type textarea "Das README.md"
type textarea "x"
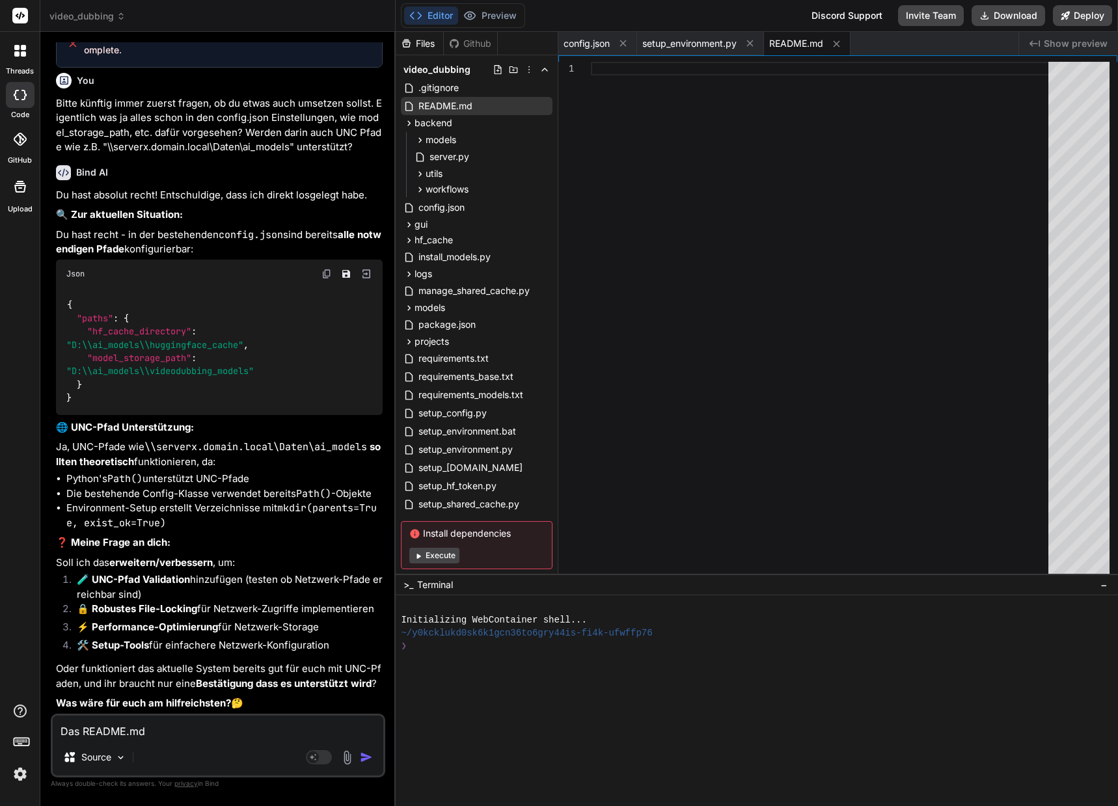
type textarea "Das README.md"
type textarea "x"
type textarea "Das README.md i"
type textarea "x"
type textarea "Das README.md is"
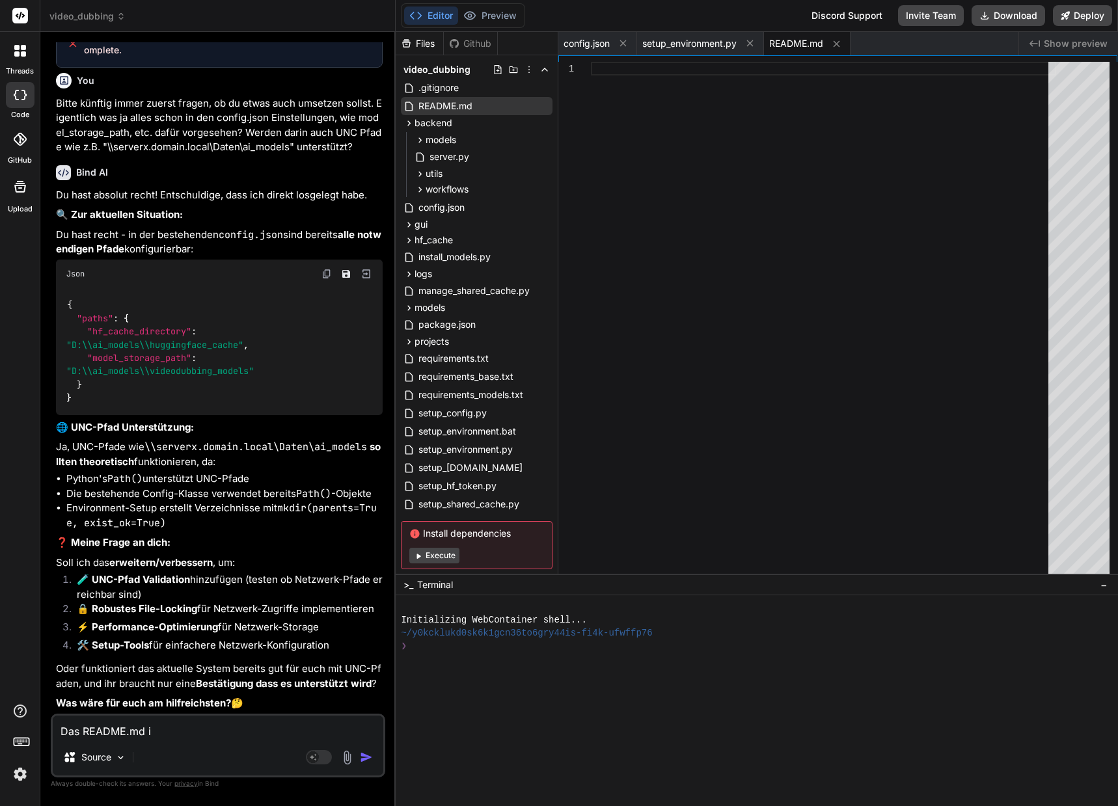
type textarea "x"
type textarea "Das README.md ist"
type textarea "x"
type textarea "Das README.md ist"
type textarea "x"
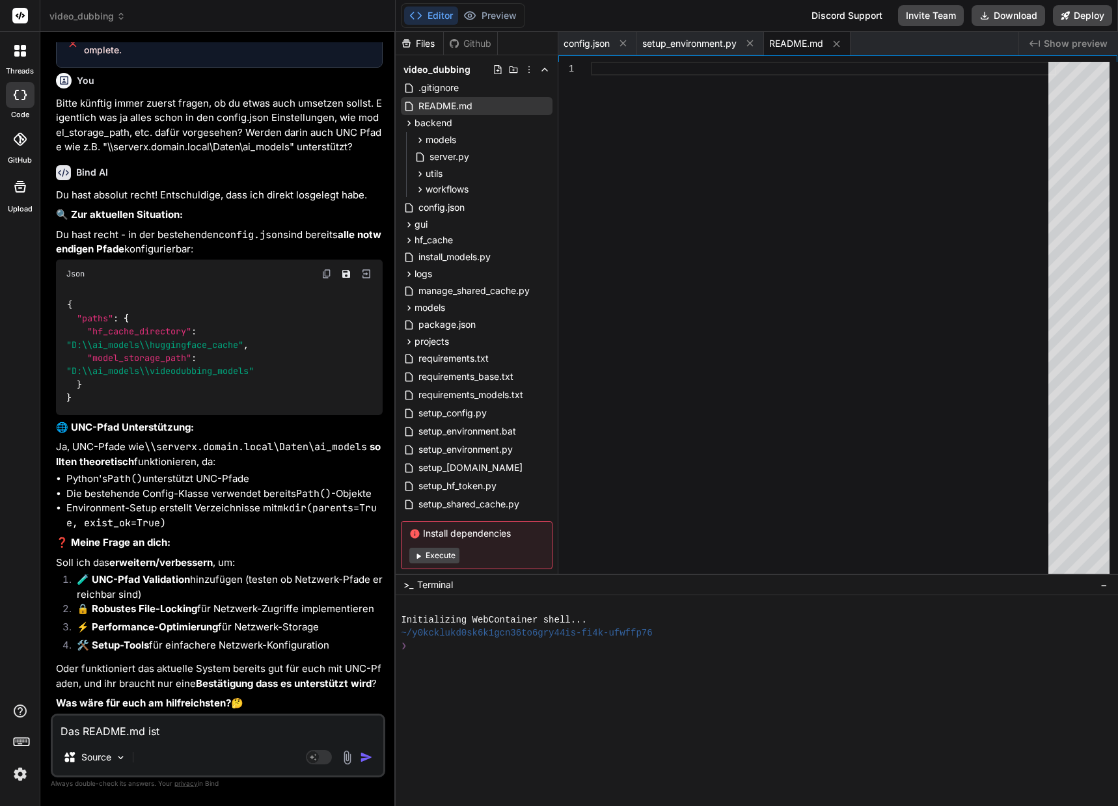
type textarea "Das README.md ist p"
type textarea "x"
type textarea "Das README.md ist pl"
type textarea "x"
type textarea "Das README.md ist plö"
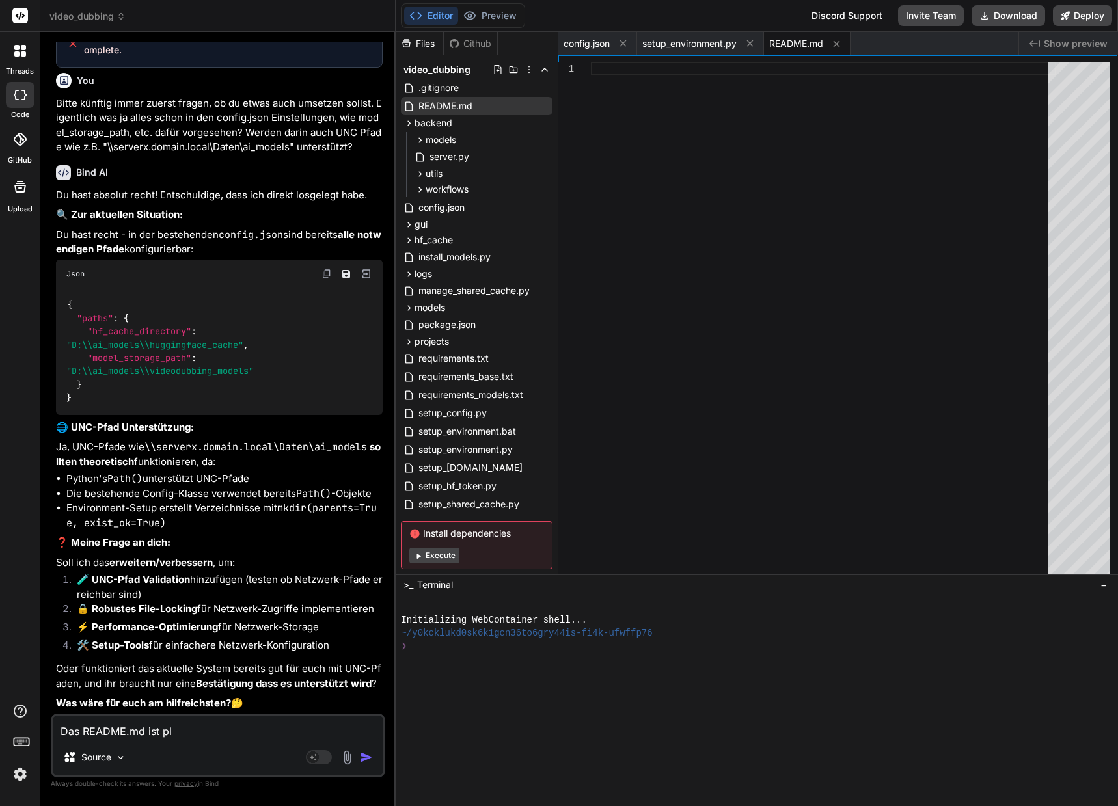
type textarea "x"
type textarea "Das README.md ist plöt"
type textarea "x"
type textarea "Das README.md ist plötz"
type textarea "x"
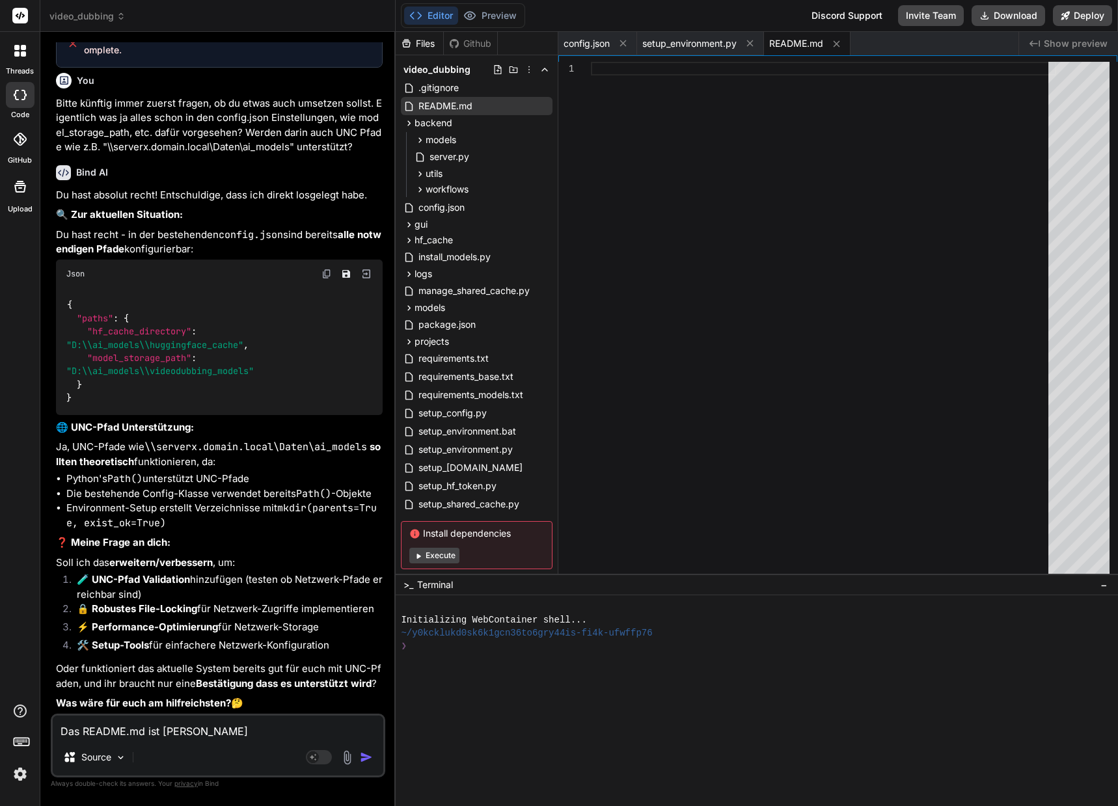
type textarea "Das README.md ist plötzl"
type textarea "x"
type textarea "Das README.md ist plötzli"
type textarea "x"
type textarea "Das README.md ist plötzlic"
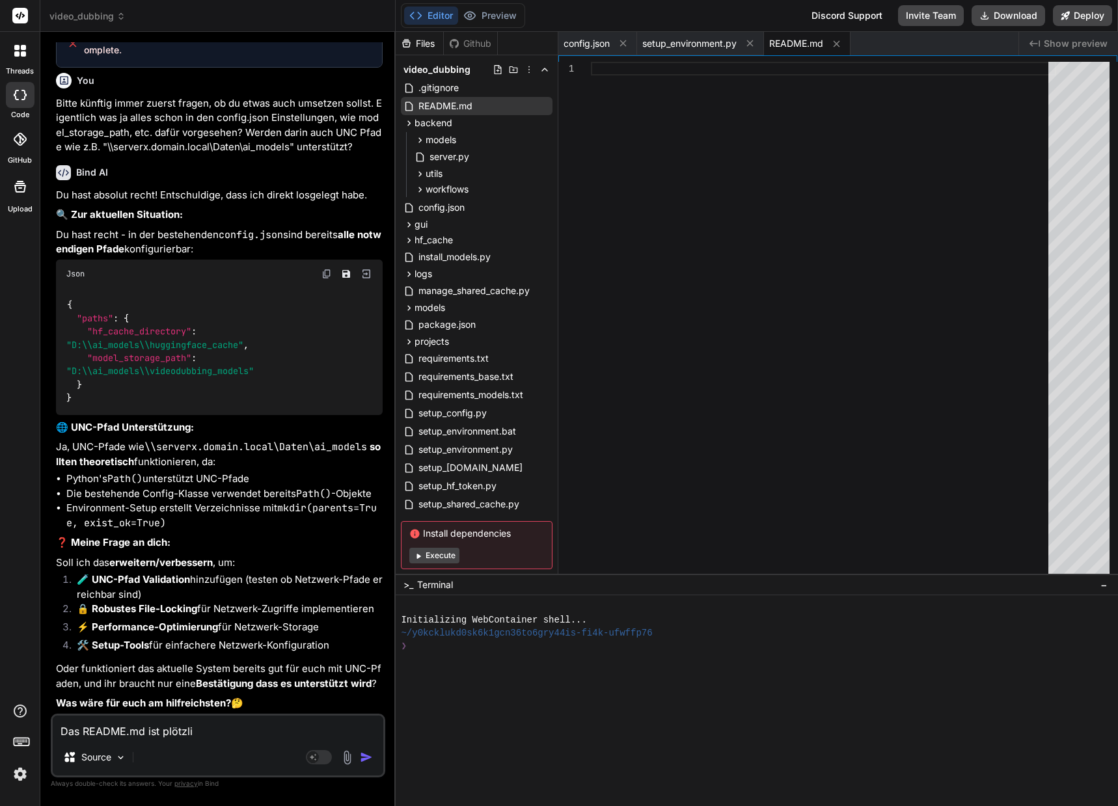
type textarea "x"
type textarea "Das README.md ist plötzlich"
type textarea "x"
type textarea "Das README.md ist plötzlich"
type textarea "x"
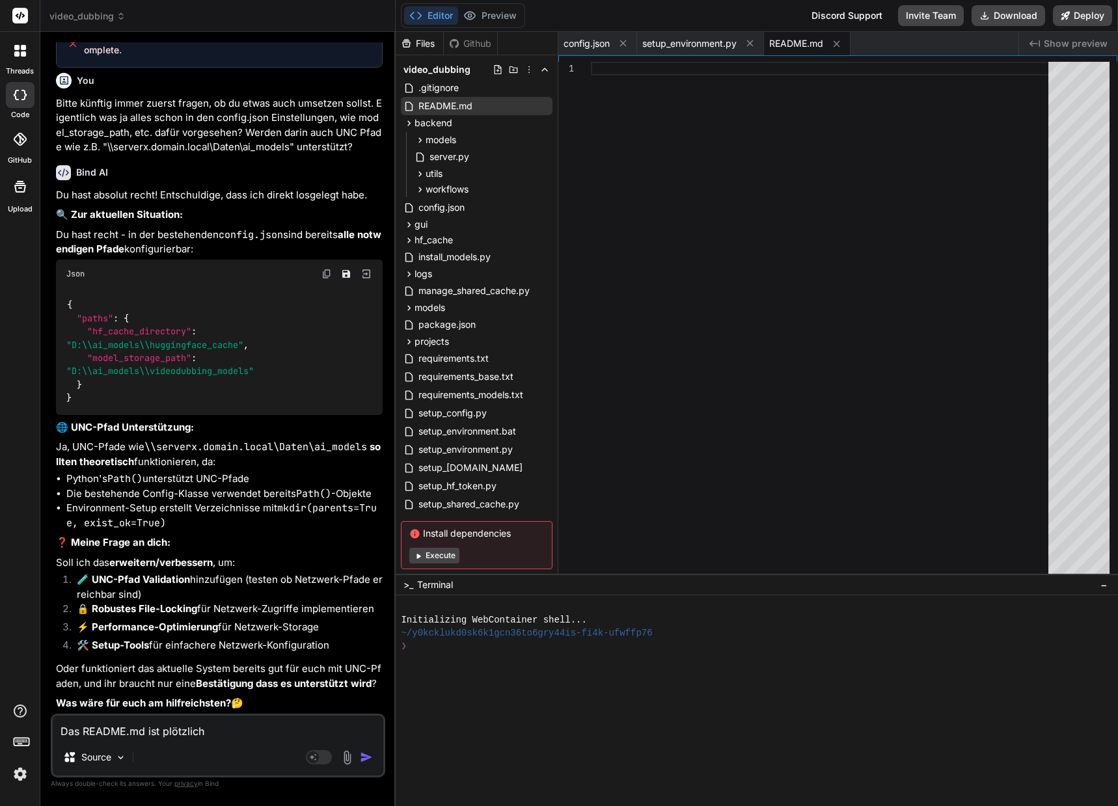
type textarea "Das README.md ist plötzlich l"
type textarea "x"
type textarea "Das README.md ist plötzlich le"
type textarea "x"
type textarea "Das README.md ist plötzlich lee"
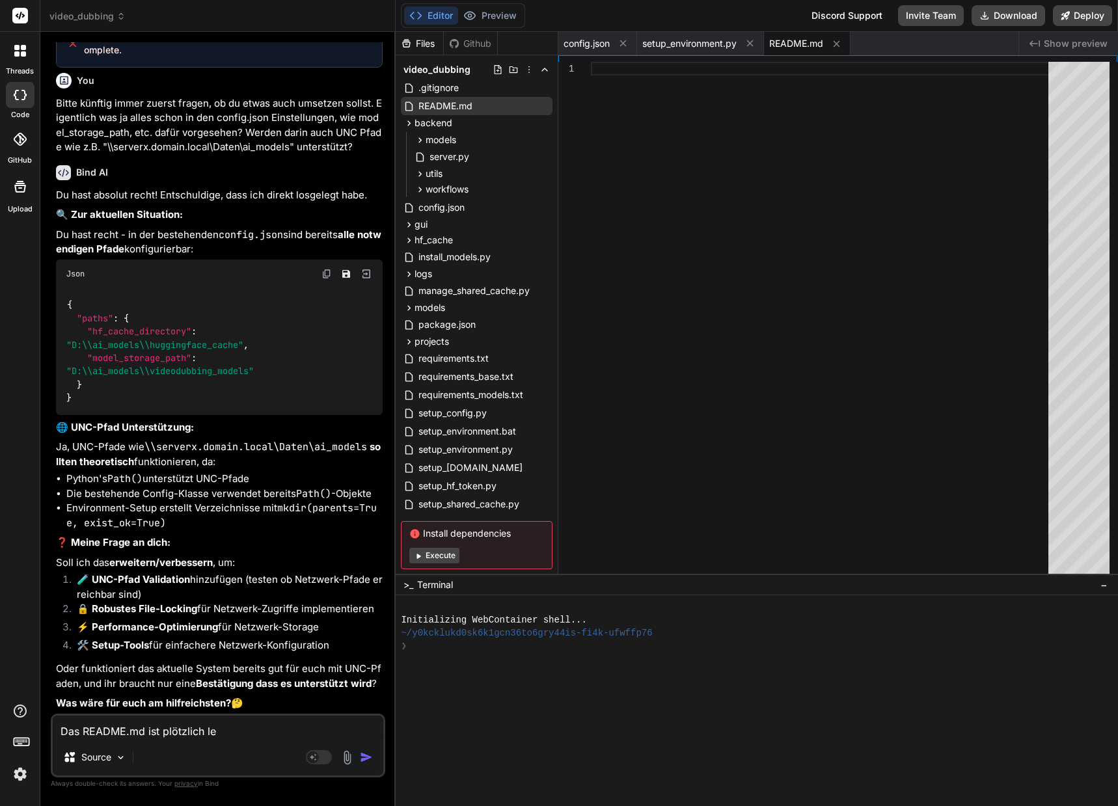
type textarea "x"
type textarea "Das README.md ist plötzlich leer"
type textarea "x"
type textarea "Das README.md ist plötzlich leer."
type textarea "x"
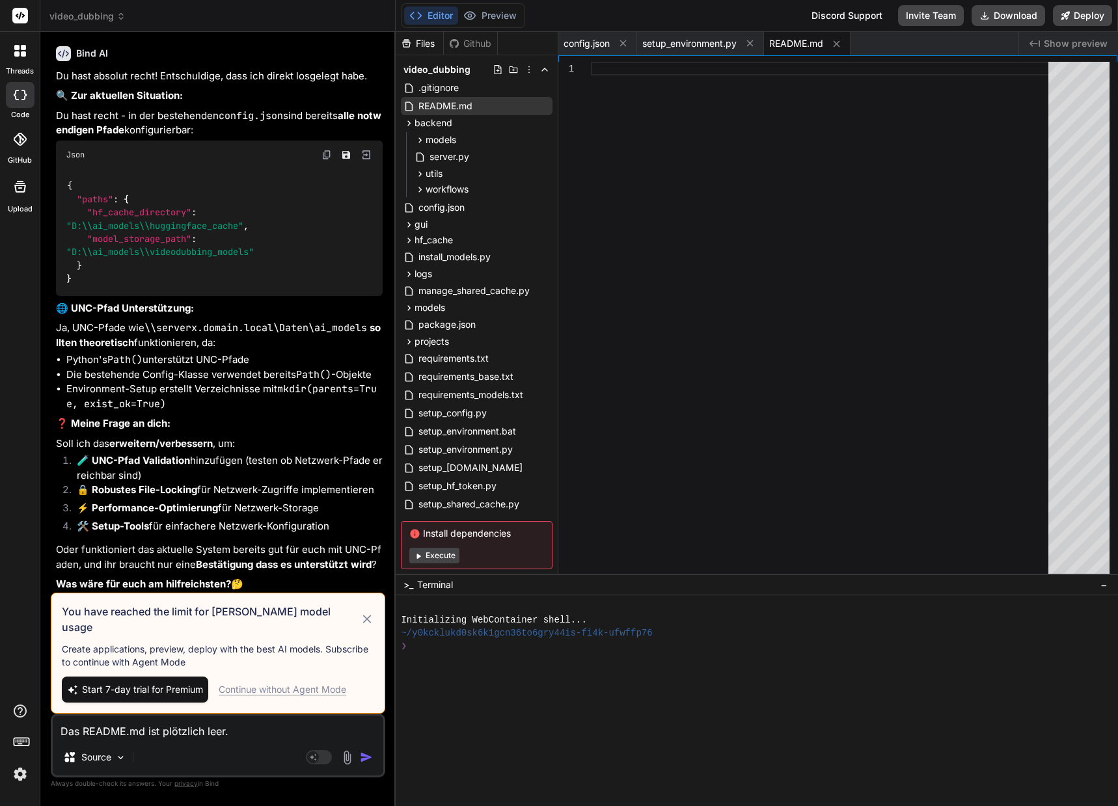
type textarea "Das README.md ist plötzlich leer."
click at [264, 692] on div "Continue without Agent Mode" at bounding box center [283, 689] width 128 height 13
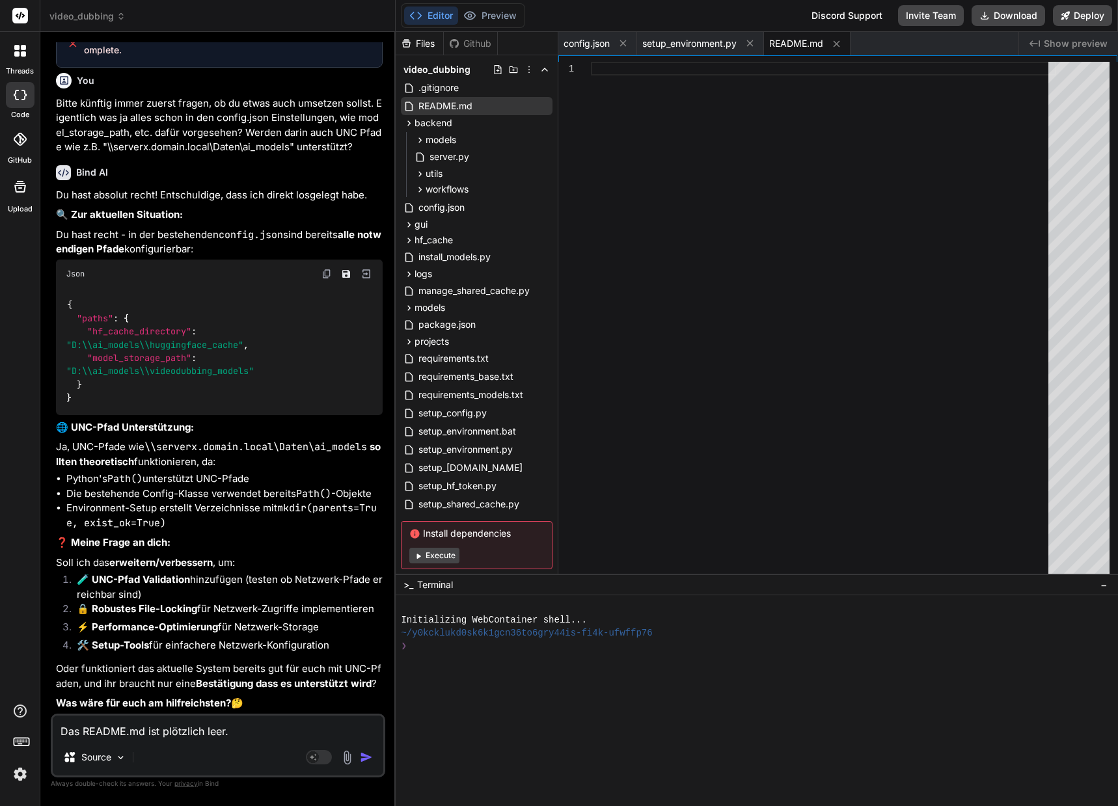
click at [364, 756] on img "button" at bounding box center [366, 757] width 13 height 13
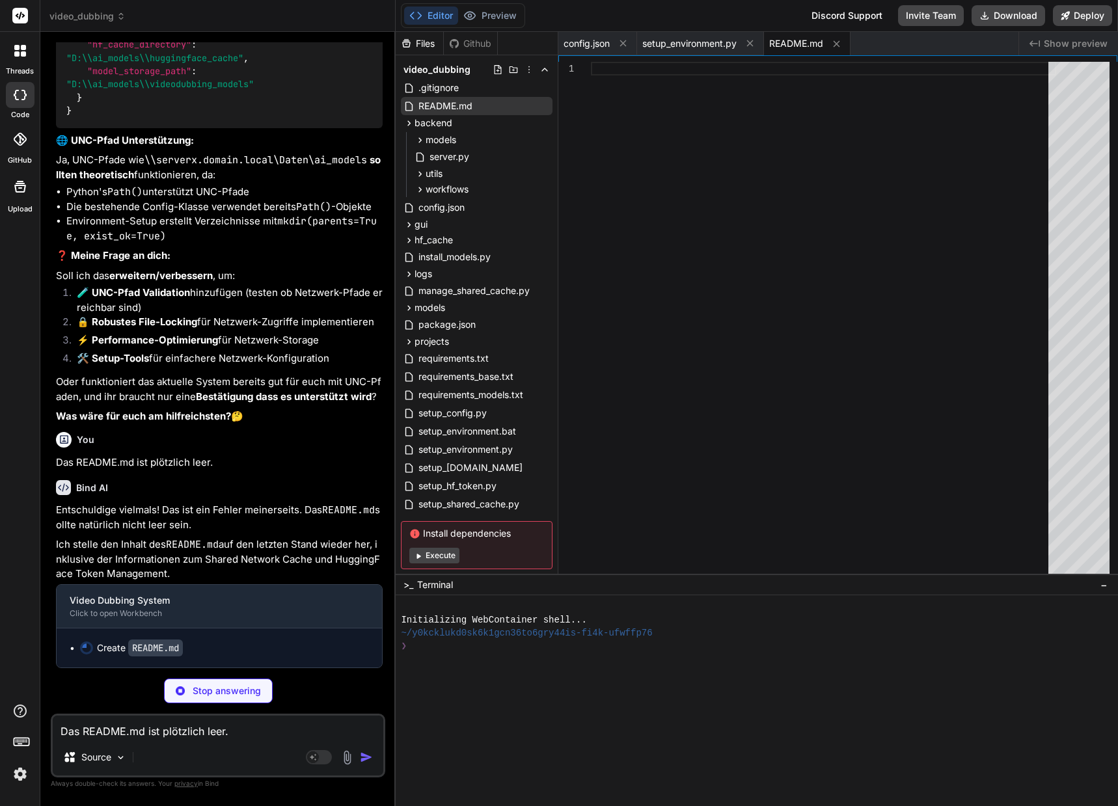
scroll to position [4087, 0]
type textarea "x"
type textarea "🏠 Minimal Setup (1 Sprache): ~15 GB 🌍 Multi-Language Setup: ~30 GB 🎬 Profession…"
type textarea "x"
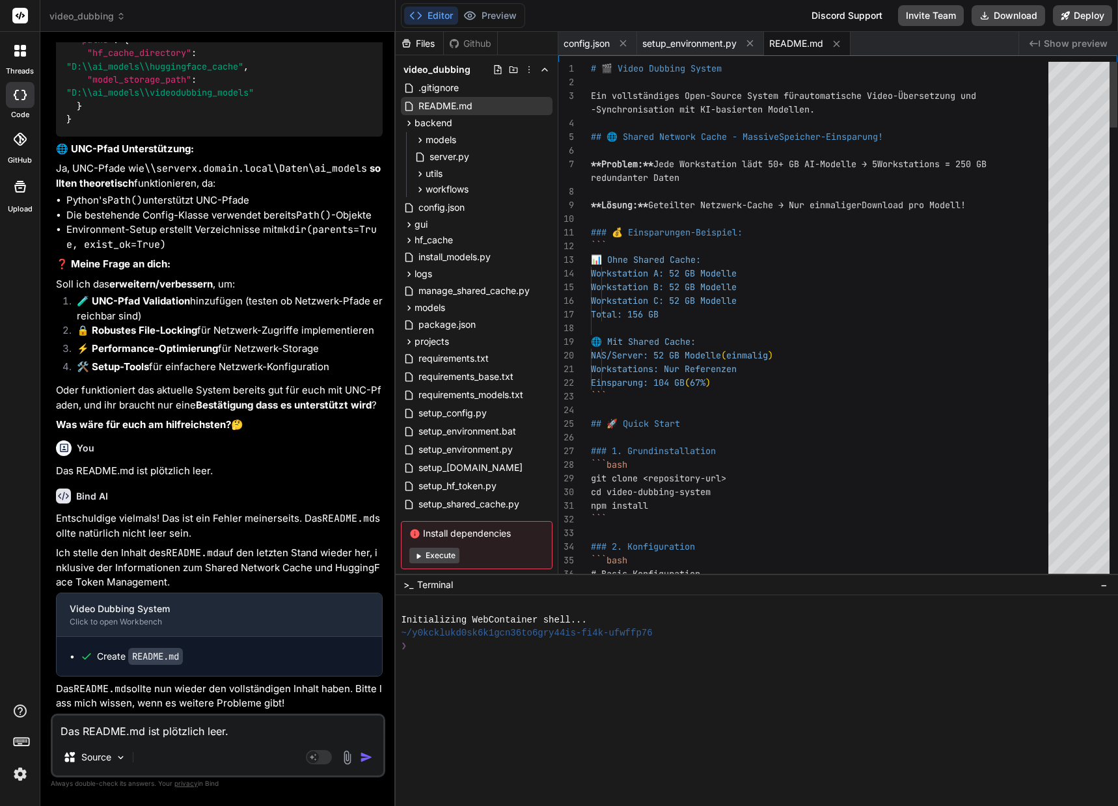
scroll to position [4079, 0]
drag, startPoint x: 591, startPoint y: 68, endPoint x: 627, endPoint y: 165, distance: 103.3
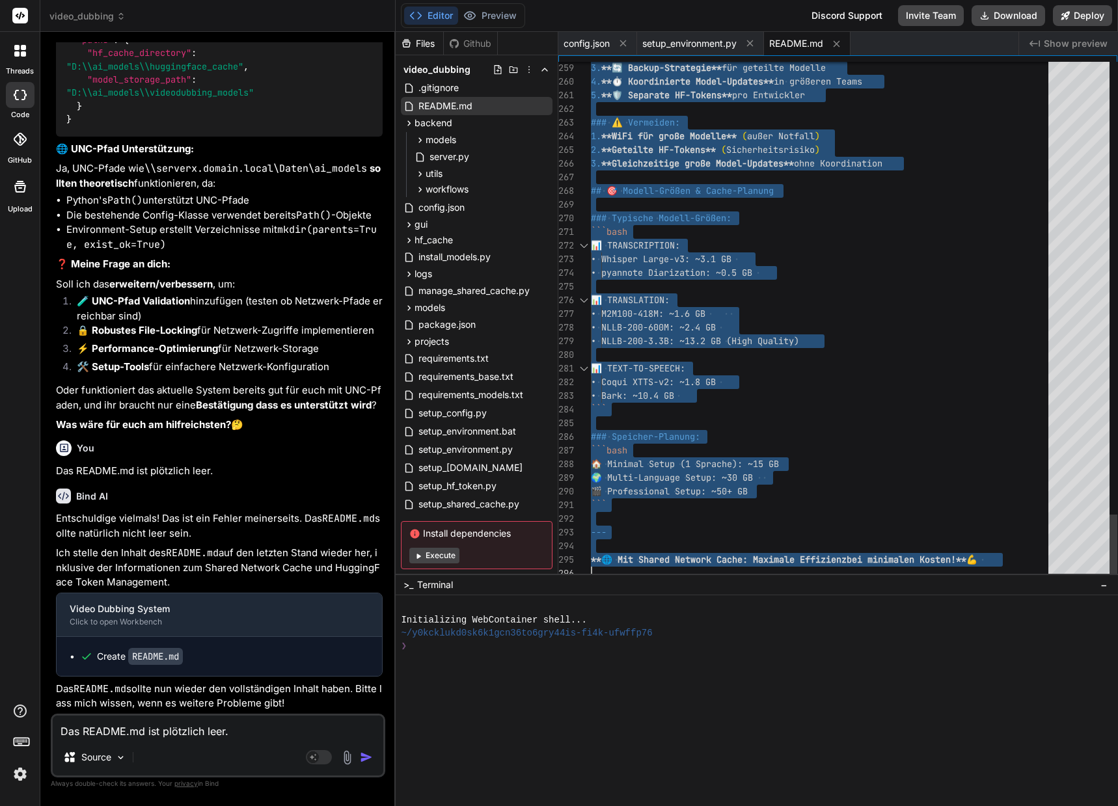
drag, startPoint x: 591, startPoint y: 66, endPoint x: 683, endPoint y: 592, distance: 534.3
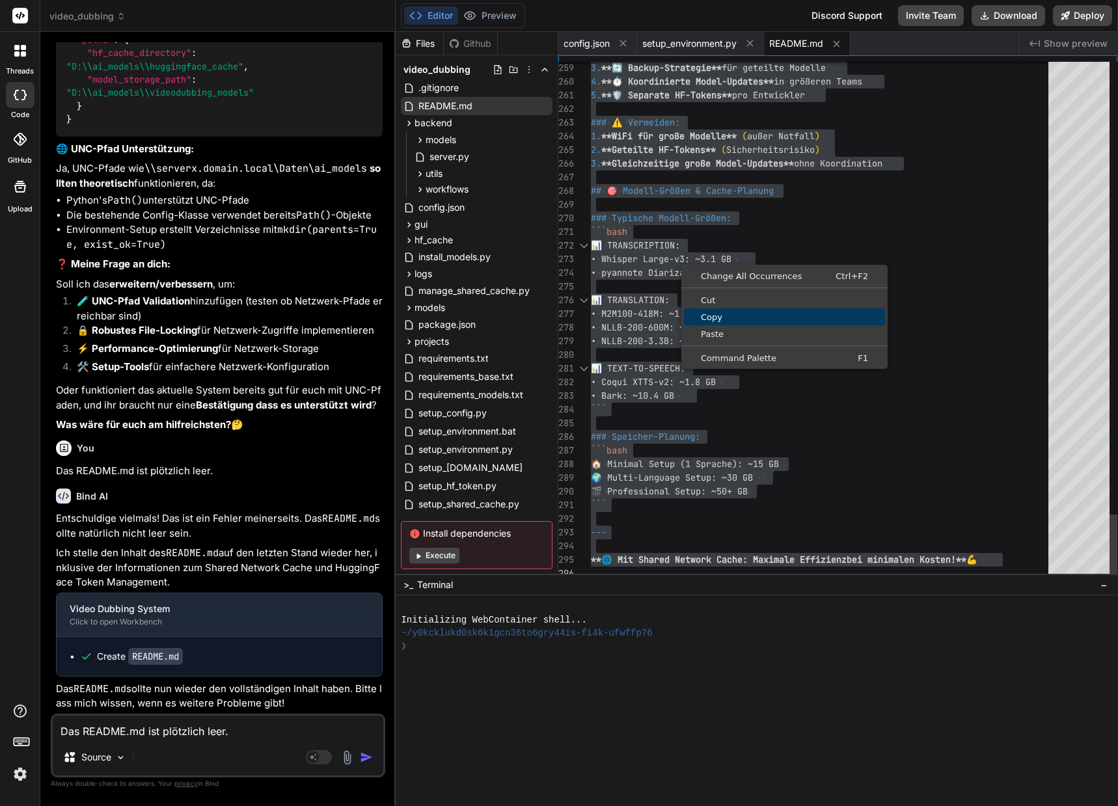
click at [724, 314] on span "Copy" at bounding box center [784, 317] width 201 height 8
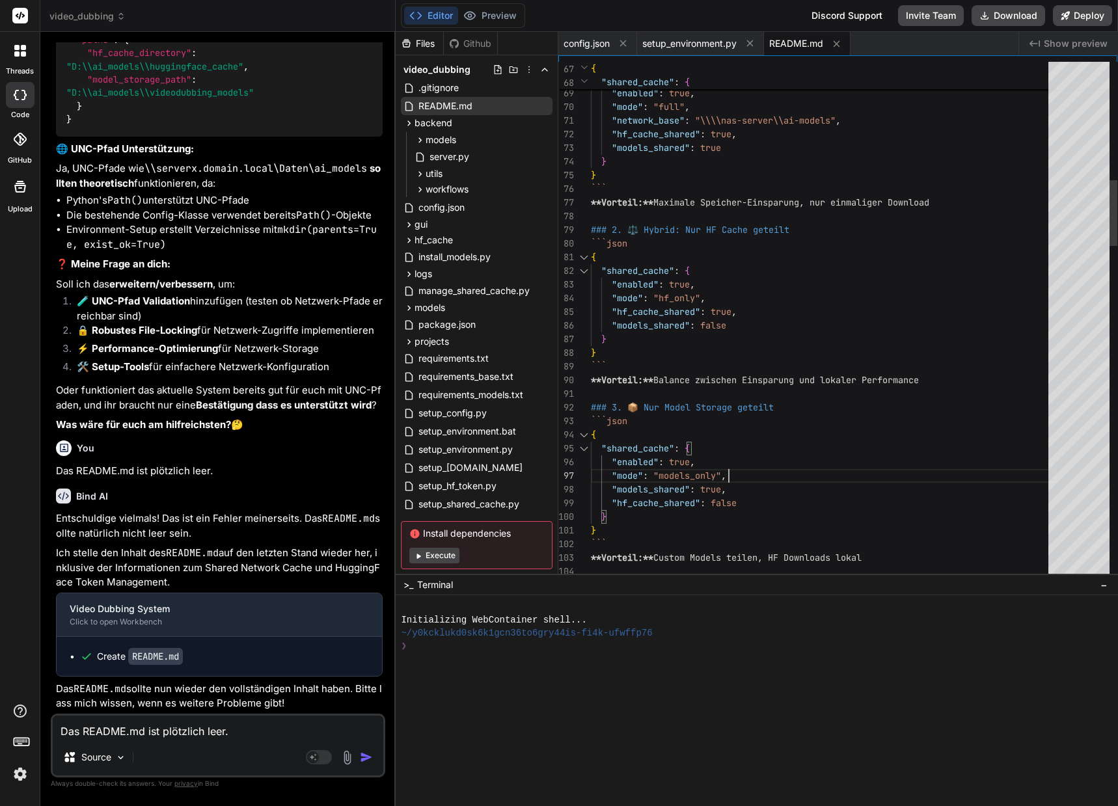
scroll to position [116, 0]
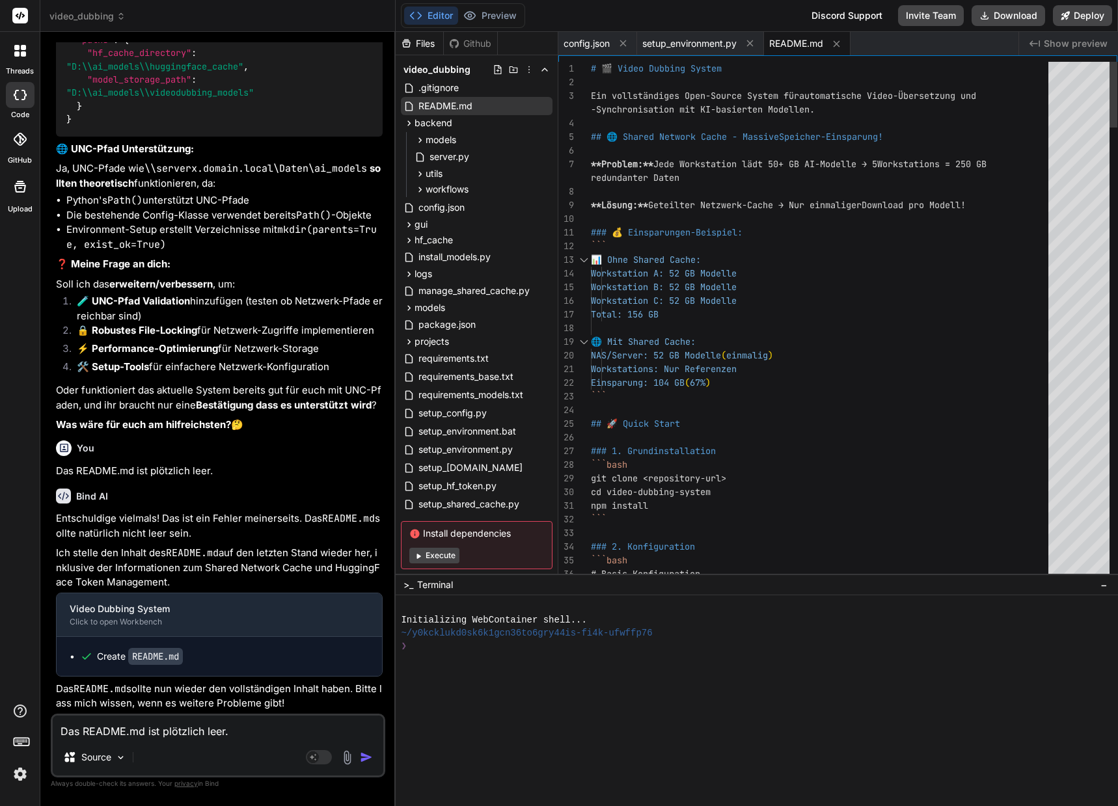
type textarea "**Lösung:** Geteilter Netzwerk-Cache → Nur einmaliger Download pro Modell! ### …"
